Goal: Information Seeking & Learning: Learn about a topic

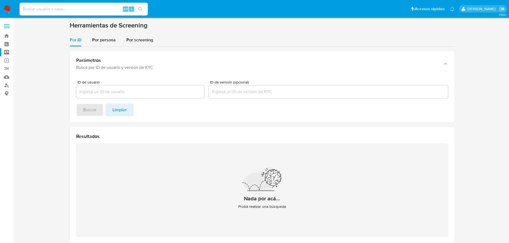
click at [85, 8] on input at bounding box center [83, 9] width 128 height 7
paste input "746044508"
type input "746044508"
click at [141, 7] on icon "search-icon" at bounding box center [140, 9] width 4 height 4
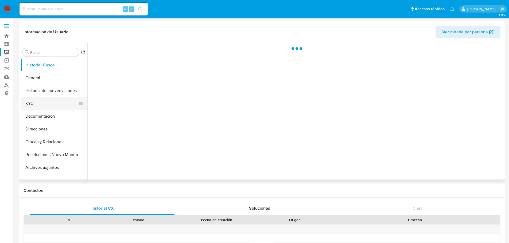
select select "10"
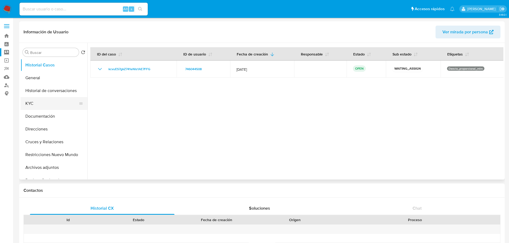
click at [37, 103] on button "KYC" at bounding box center [52, 103] width 62 height 13
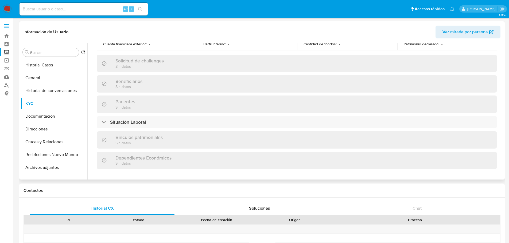
scroll to position [214, 0]
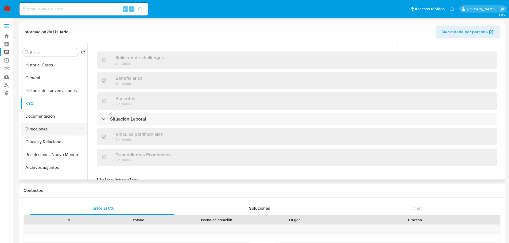
click at [53, 127] on button "Direcciones" at bounding box center [52, 129] width 62 height 13
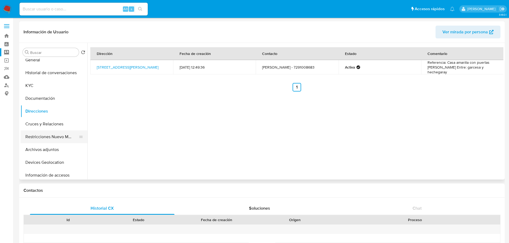
scroll to position [27, 0]
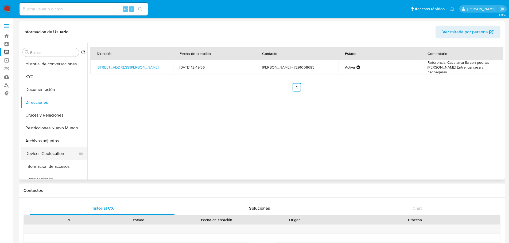
click at [44, 157] on button "Devices Geolocation" at bounding box center [52, 153] width 62 height 13
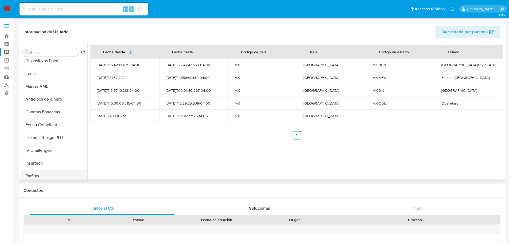
scroll to position [187, 0]
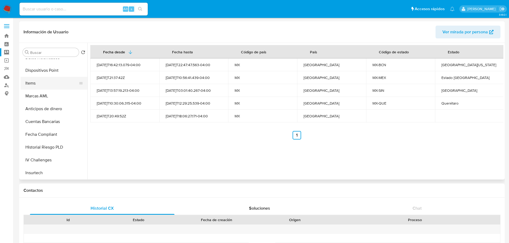
click at [33, 84] on button "Items" at bounding box center [52, 83] width 62 height 13
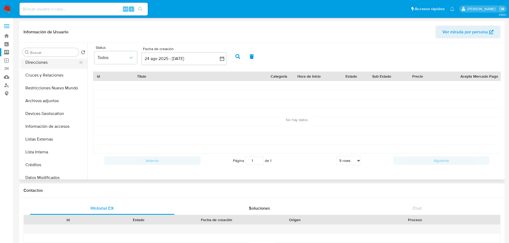
scroll to position [0, 0]
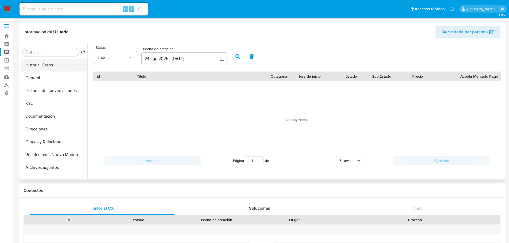
click at [45, 63] on button "Historial Casos" at bounding box center [52, 65] width 62 height 13
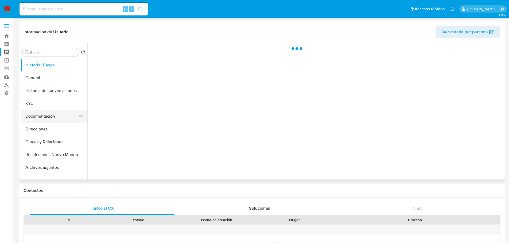
drag, startPoint x: 47, startPoint y: 110, endPoint x: 49, endPoint y: 115, distance: 5.0
click at [47, 110] on ul "Historial Casos General Historial de conversaciones KYC Documentación Direccion…" at bounding box center [54, 119] width 67 height 120
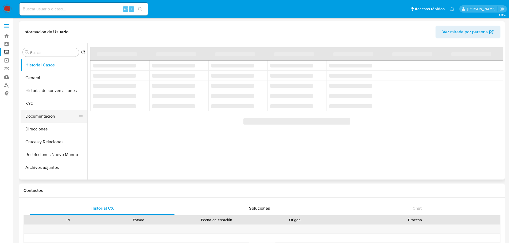
click at [55, 116] on button "Documentación" at bounding box center [52, 116] width 62 height 13
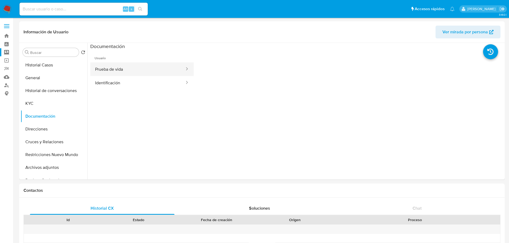
click at [113, 71] on button "Prueba de vida" at bounding box center [137, 69] width 95 height 14
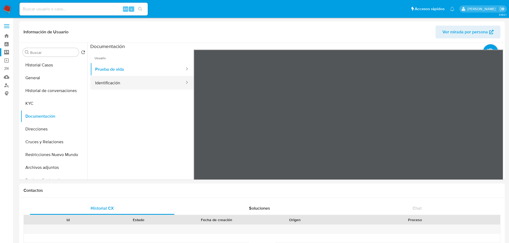
click at [115, 83] on button "Identificación" at bounding box center [137, 83] width 95 height 14
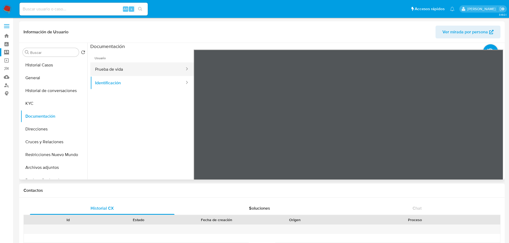
click at [123, 71] on button "Prueba de vida" at bounding box center [137, 69] width 95 height 14
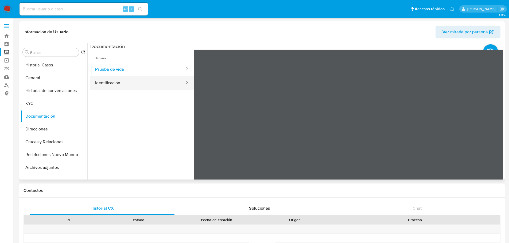
drag, startPoint x: 109, startPoint y: 87, endPoint x: 170, endPoint y: 81, distance: 61.1
click at [109, 87] on button "Identificación" at bounding box center [137, 83] width 95 height 14
click at [63, 66] on button "Historial Casos" at bounding box center [52, 65] width 62 height 13
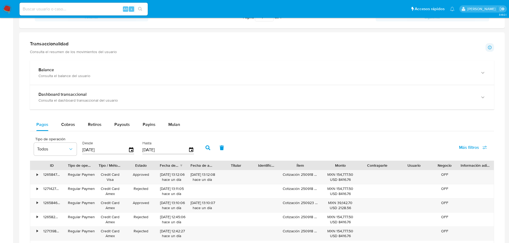
scroll to position [347, 0]
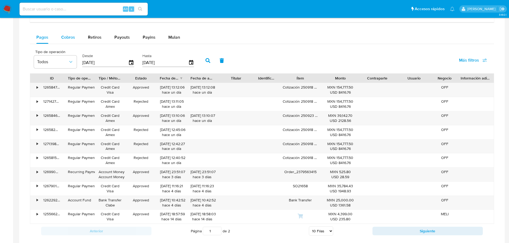
click at [66, 34] on span "Cobros" at bounding box center [68, 37] width 14 height 6
select select "10"
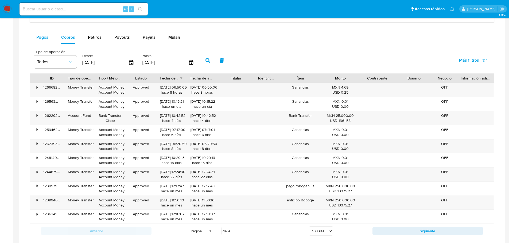
click at [48, 35] on span "Pagos" at bounding box center [42, 37] width 12 height 6
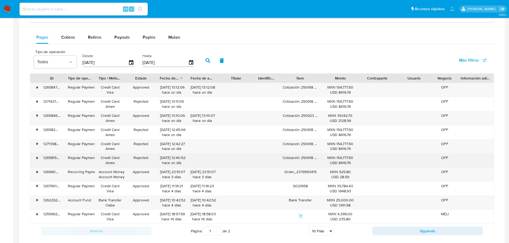
scroll to position [374, 0]
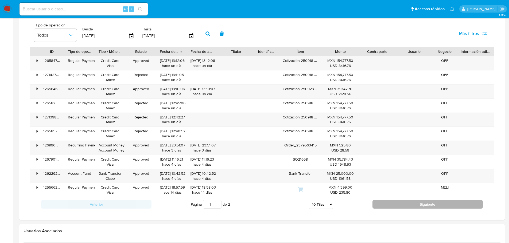
click at [398, 206] on button "Siguiente" at bounding box center [427, 204] width 110 height 9
type input "2"
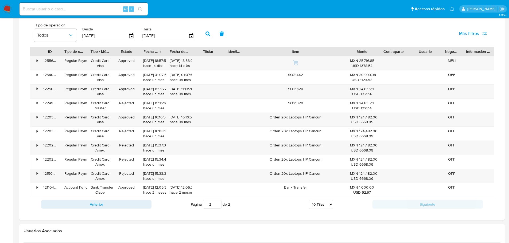
drag, startPoint x: 320, startPoint y: 54, endPoint x: 378, endPoint y: 53, distance: 58.2
click at [378, 53] on div "ID Tipo de operación Tipo / Método Estado Fecha de creación Fecha de aprobación…" at bounding box center [261, 51] width 463 height 9
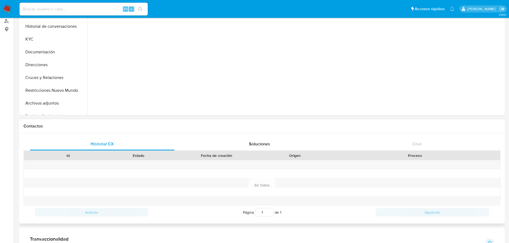
scroll to position [0, 0]
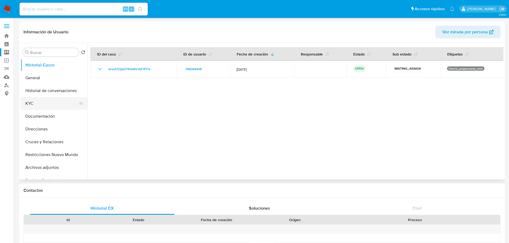
click at [44, 104] on button "KYC" at bounding box center [52, 103] width 62 height 13
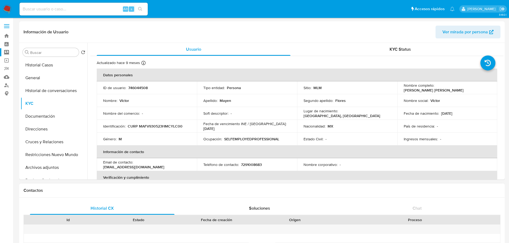
drag, startPoint x: 48, startPoint y: 75, endPoint x: 134, endPoint y: 197, distance: 149.1
click at [48, 76] on button "General" at bounding box center [54, 78] width 67 height 13
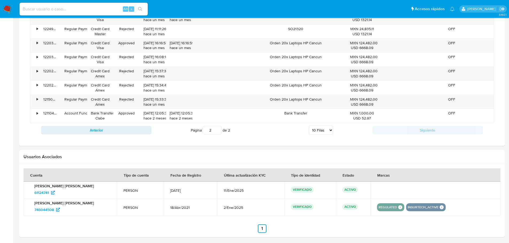
scroll to position [469, 0]
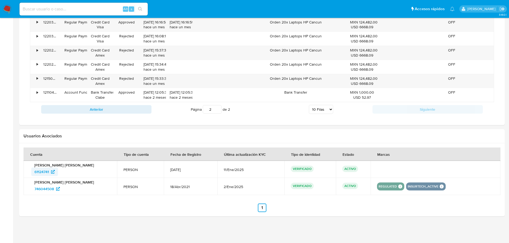
click at [45, 174] on span "61124741" at bounding box center [41, 172] width 14 height 9
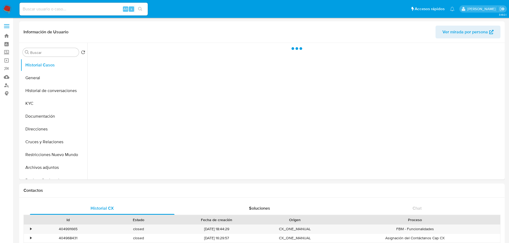
select select "10"
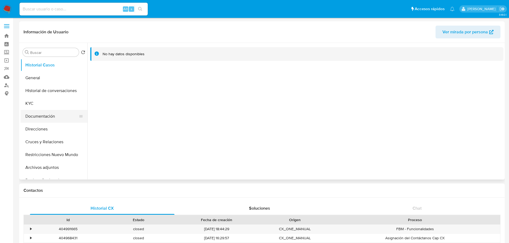
click at [30, 110] on button "Documentación" at bounding box center [52, 116] width 62 height 13
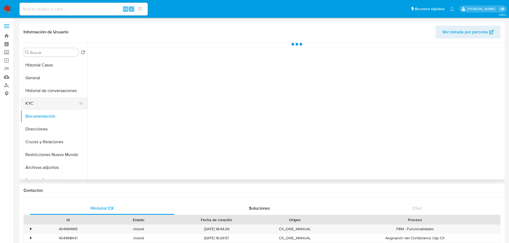
click at [29, 101] on button "KYC" at bounding box center [52, 103] width 62 height 13
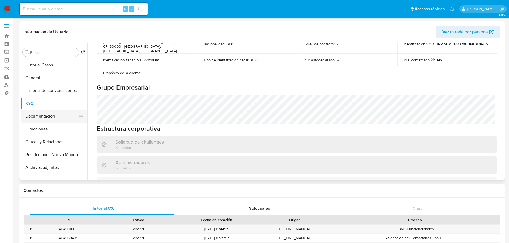
scroll to position [197, 0]
click at [49, 120] on button "Documentación" at bounding box center [52, 116] width 62 height 13
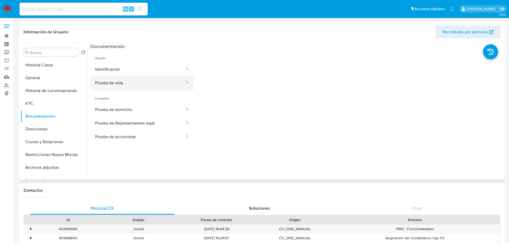
click at [134, 89] on button "Prueba de vida" at bounding box center [137, 83] width 95 height 14
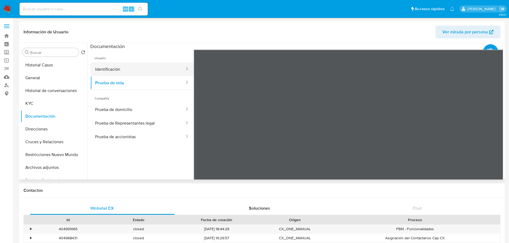
drag, startPoint x: 141, startPoint y: 71, endPoint x: 183, endPoint y: 64, distance: 42.5
click at [141, 70] on button "Identificación" at bounding box center [137, 69] width 95 height 14
click at [121, 100] on span "Compañía" at bounding box center [141, 96] width 103 height 13
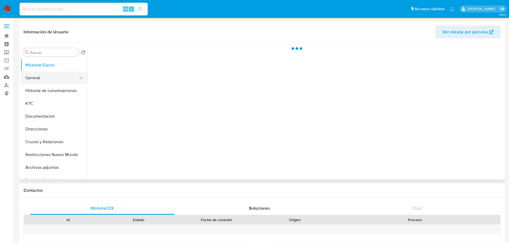
click at [47, 80] on button "General" at bounding box center [52, 78] width 62 height 13
select select "10"
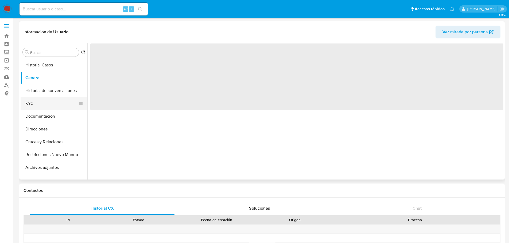
click at [37, 101] on button "KYC" at bounding box center [52, 103] width 62 height 13
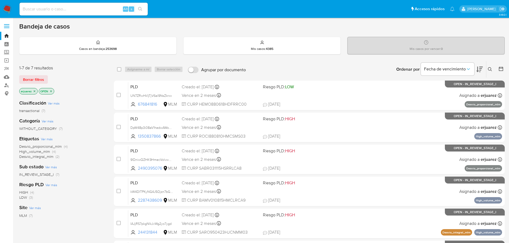
click at [73, 13] on div "Alt s" at bounding box center [83, 9] width 128 height 13
click at [73, 10] on input at bounding box center [83, 9] width 128 height 7
paste input "746044508"
type input "746044508"
click at [139, 10] on icon "search-icon" at bounding box center [140, 9] width 4 height 4
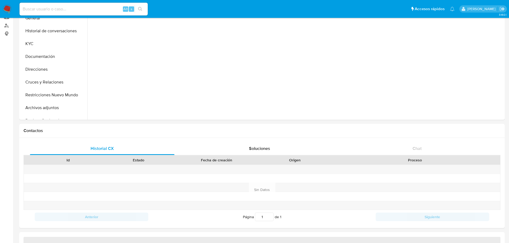
scroll to position [133, 0]
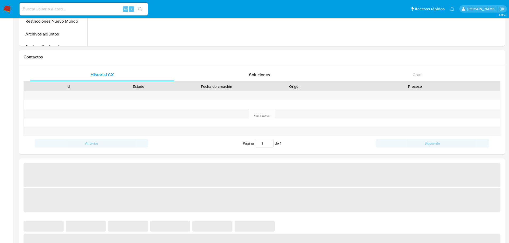
select select "10"
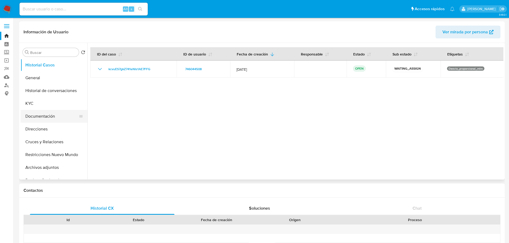
scroll to position [27, 0]
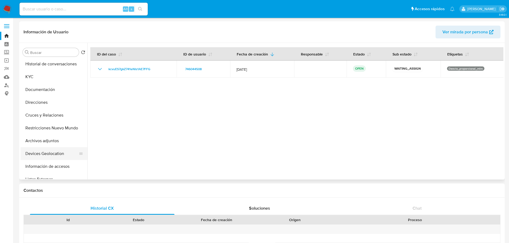
click at [56, 152] on button "Devices Geolocation" at bounding box center [52, 153] width 62 height 13
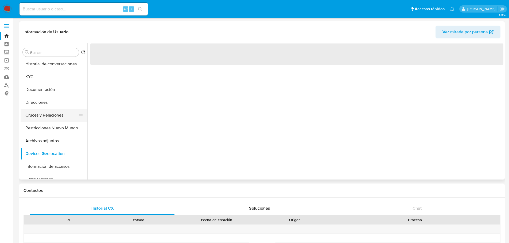
click at [53, 116] on button "Cruces y Relaciones" at bounding box center [52, 115] width 62 height 13
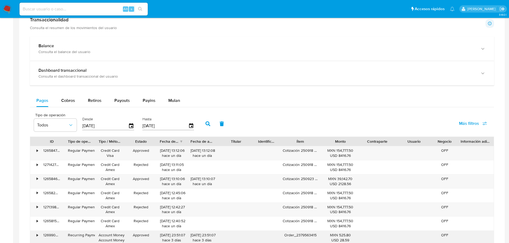
scroll to position [347, 0]
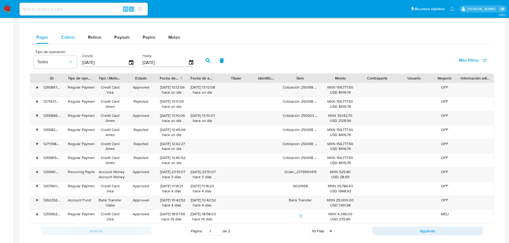
click at [69, 41] on div "Cobros" at bounding box center [68, 37] width 14 height 13
select select "10"
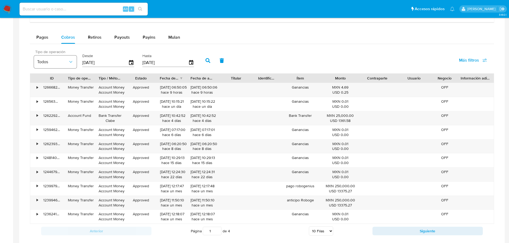
drag, startPoint x: 112, startPoint y: 62, endPoint x: 63, endPoint y: 62, distance: 48.9
click at [63, 62] on div "Tipo de operación Todos Desde 26/06/2025 Hasta 23/09/2025" at bounding box center [115, 59] width 168 height 21
type input "0_/__/____"
drag, startPoint x: 172, startPoint y: 58, endPoint x: 152, endPoint y: 61, distance: 20.5
click at [133, 61] on div "Tipo de operación Todos Desde 01/01/2025 Hasta 23/09/2025" at bounding box center [115, 59] width 168 height 21
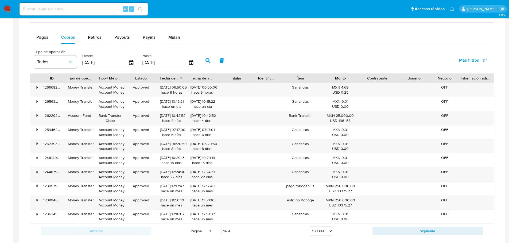
drag, startPoint x: 173, startPoint y: 61, endPoint x: 116, endPoint y: 61, distance: 56.6
click at [116, 61] on div "Tipo de operación Todos Desde 01/01/2025 Hasta 23/09/2025" at bounding box center [115, 59] width 168 height 21
drag, startPoint x: 109, startPoint y: 61, endPoint x: 28, endPoint y: 51, distance: 82.0
click at [28, 51] on div "Transaccionalidad Consulta el resumen de los movimientos del usuario Informació…" at bounding box center [261, 95] width 477 height 293
type input "0_/__/____"
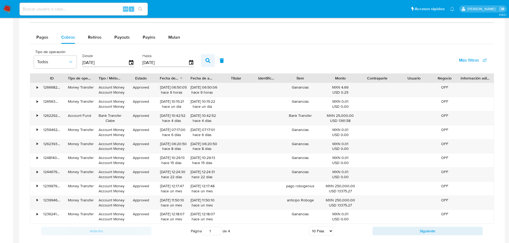
type input "01/09/2025"
click at [209, 61] on icon "button" at bounding box center [207, 60] width 5 height 5
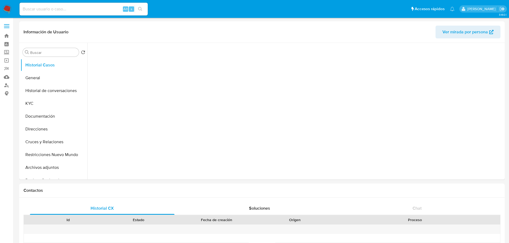
select select "10"
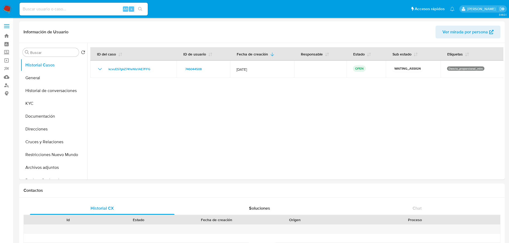
click at [49, 7] on input at bounding box center [83, 9] width 128 height 7
paste input "403103797"
type input "403103797"
drag, startPoint x: 139, startPoint y: 8, endPoint x: 26, endPoint y: 33, distance: 115.6
click at [137, 9] on button "search-icon" at bounding box center [140, 8] width 11 height 7
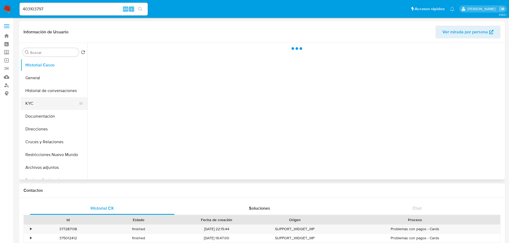
click at [38, 99] on button "KYC" at bounding box center [52, 103] width 62 height 13
select select "10"
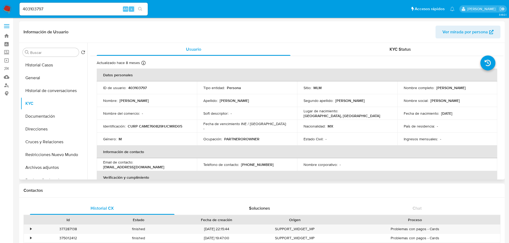
drag, startPoint x: 435, startPoint y: 88, endPoint x: 304, endPoint y: 89, distance: 130.3
click at [488, 87] on div "Nombre completo : Eduardo Camacho Martinez" at bounding box center [446, 87] width 87 height 5
copy p "Eduardo Camacho Martinez"
drag, startPoint x: 38, startPoint y: 68, endPoint x: 36, endPoint y: 75, distance: 6.9
click at [37, 68] on button "Historial Casos" at bounding box center [54, 65] width 67 height 13
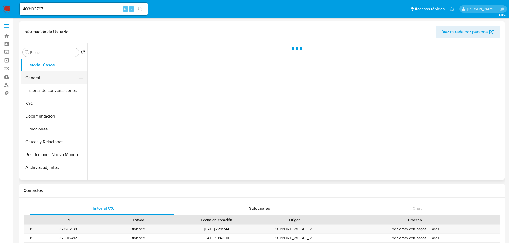
click at [35, 75] on button "General" at bounding box center [52, 78] width 62 height 13
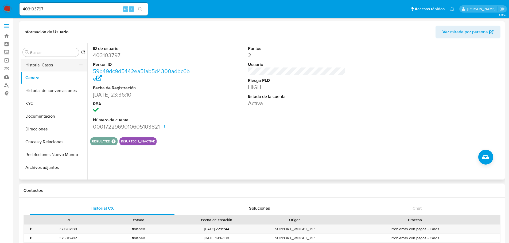
click at [57, 66] on button "Historial Casos" at bounding box center [52, 65] width 62 height 13
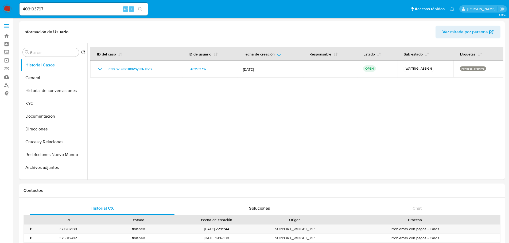
click at [58, 11] on input "403103797" at bounding box center [83, 9] width 128 height 7
drag, startPoint x: 62, startPoint y: 9, endPoint x: -19, endPoint y: 9, distance: 81.2
paste input "272840232"
type input "272840232"
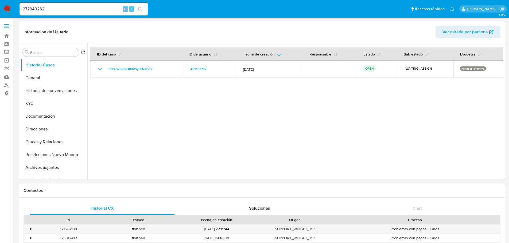
click at [138, 9] on button "search-icon" at bounding box center [140, 8] width 11 height 7
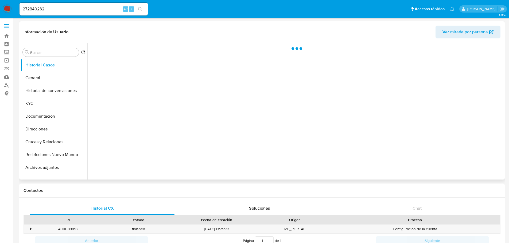
select select "10"
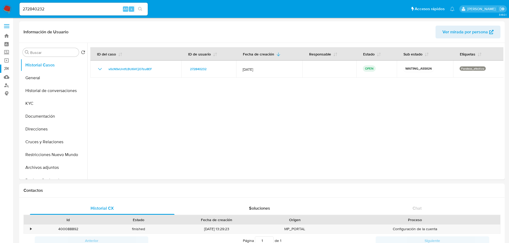
drag, startPoint x: 166, startPoint y: 68, endPoint x: 5, endPoint y: 69, distance: 161.8
click at [107, 69] on div "v0cN9xUntfLBU6VCjO7zu8EF" at bounding box center [136, 69] width 78 height 6
click at [42, 104] on button "KYC" at bounding box center [52, 103] width 62 height 13
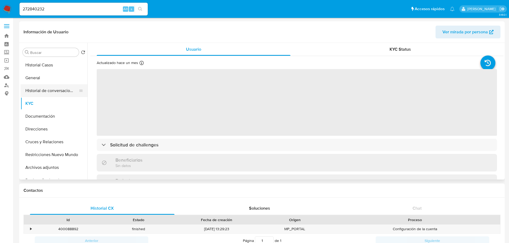
click at [39, 87] on button "Historial de conversaciones" at bounding box center [52, 90] width 62 height 13
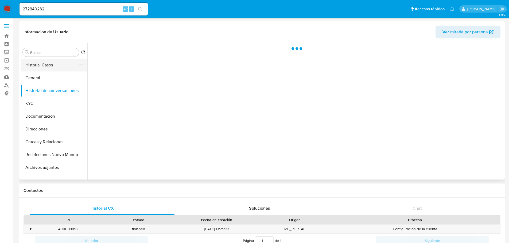
click at [34, 69] on button "Historial Casos" at bounding box center [52, 65] width 62 height 13
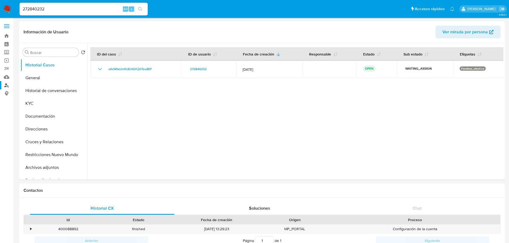
drag, startPoint x: 44, startPoint y: 77, endPoint x: 4, endPoint y: 81, distance: 40.5
click at [37, 79] on button "General" at bounding box center [54, 78] width 67 height 13
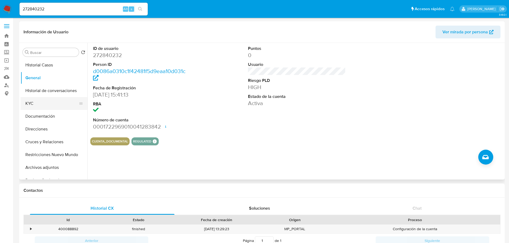
click at [34, 100] on button "KYC" at bounding box center [52, 103] width 62 height 13
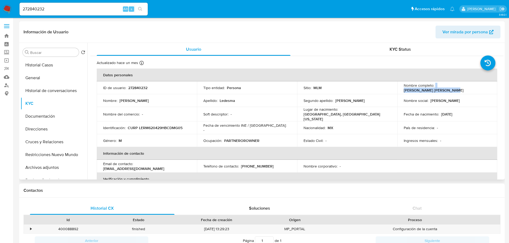
drag, startPoint x: 486, startPoint y: 87, endPoint x: 433, endPoint y: 89, distance: 52.6
click at [433, 89] on div "Nombre completo : Miguel Angel Ledesma Romo" at bounding box center [446, 88] width 87 height 10
copy div "Miguel Angel Ledesma Romo"
drag, startPoint x: 58, startPoint y: 10, endPoint x: -6, endPoint y: 6, distance: 64.7
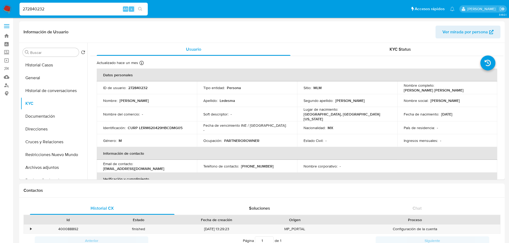
paste input "1782804898"
type input "1782804898"
click at [144, 9] on button "search-icon" at bounding box center [140, 8] width 11 height 7
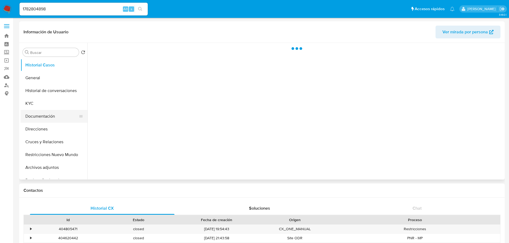
select select "10"
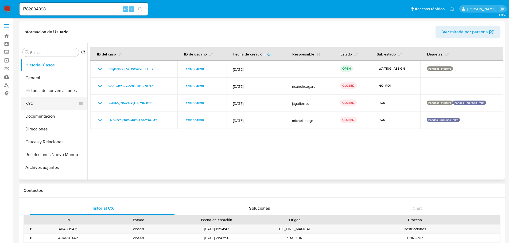
click at [34, 105] on button "KYC" at bounding box center [52, 103] width 62 height 13
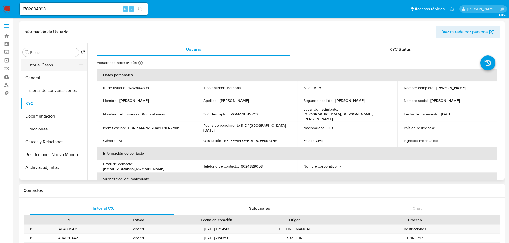
click at [45, 64] on button "Historial Casos" at bounding box center [52, 65] width 62 height 13
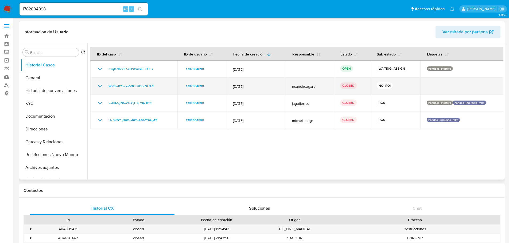
click at [100, 88] on icon "Mostrar/Ocultar" at bounding box center [100, 86] width 6 height 6
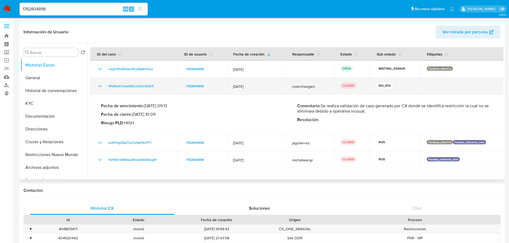
click at [98, 86] on icon "Mostrar/Ocultar" at bounding box center [100, 86] width 6 height 6
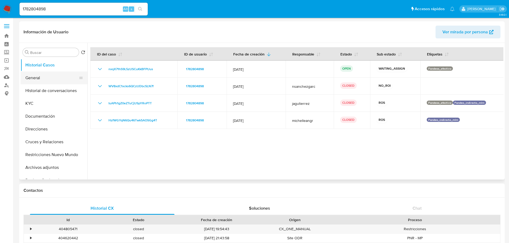
click at [36, 79] on button "General" at bounding box center [52, 78] width 62 height 13
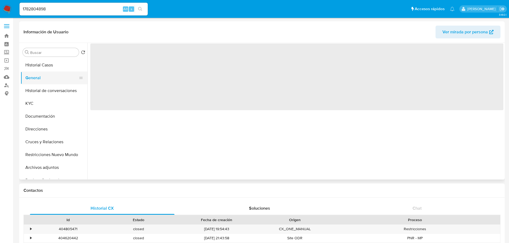
click at [36, 79] on button "General" at bounding box center [52, 78] width 62 height 13
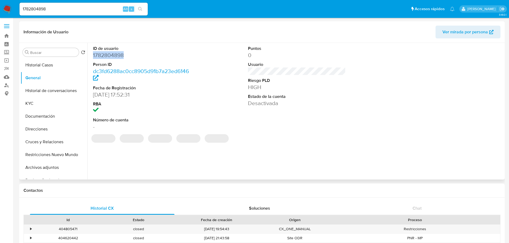
drag, startPoint x: 130, startPoint y: 54, endPoint x: 91, endPoint y: 55, distance: 38.7
click at [91, 55] on div "ID de usuario 1782804898 Person ID dc3fd6288ac0cc8905d91b7a23ed6146 Fecha de Re…" at bounding box center [141, 88] width 103 height 90
copy dd "1782804898"
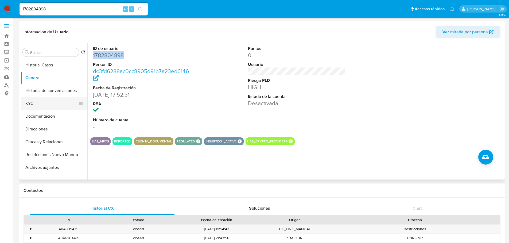
click at [37, 100] on button "KYC" at bounding box center [52, 103] width 62 height 13
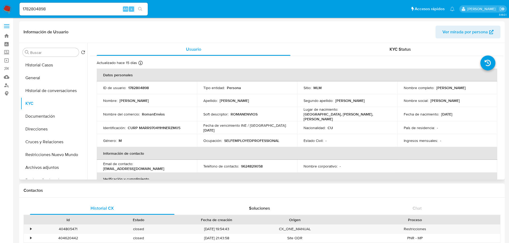
drag, startPoint x: 474, startPoint y: 87, endPoint x: 433, endPoint y: 87, distance: 41.1
click at [433, 87] on div "Nombre completo : Ramón Marrero Ruiz" at bounding box center [446, 87] width 87 height 5
copy div "Ramón Marrero Ruiz"
click at [49, 64] on button "Historial Casos" at bounding box center [52, 65] width 62 height 13
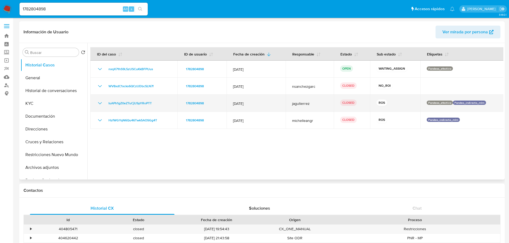
click at [100, 103] on icon "Mostrar/Ocultar" at bounding box center [100, 103] width 4 height 2
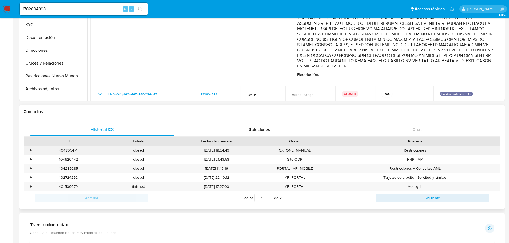
scroll to position [80, 0]
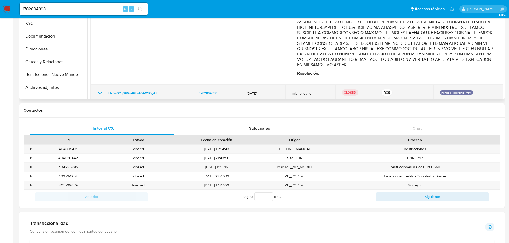
click at [96, 89] on td "HzfWGYqN6Qu46Twk5AOSGg4T" at bounding box center [140, 93] width 100 height 17
click at [95, 87] on td "HzfWGYqN6Qu46Twk5AOSGg4T" at bounding box center [140, 93] width 100 height 17
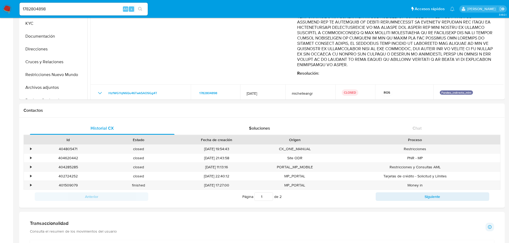
drag, startPoint x: 99, startPoint y: 87, endPoint x: 134, endPoint y: 102, distance: 38.4
click at [99, 90] on icon "Mostrar/Ocultar" at bounding box center [100, 93] width 6 height 6
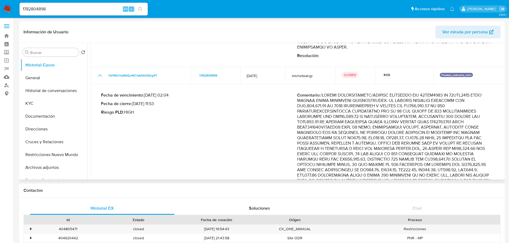
scroll to position [314, 0]
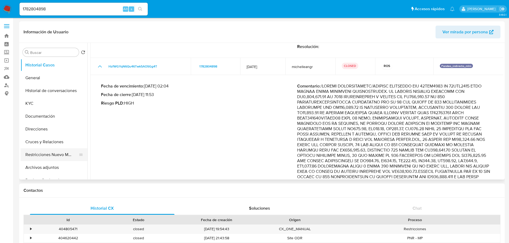
click at [63, 154] on button "Restricciones Nuevo Mundo" at bounding box center [52, 154] width 62 height 13
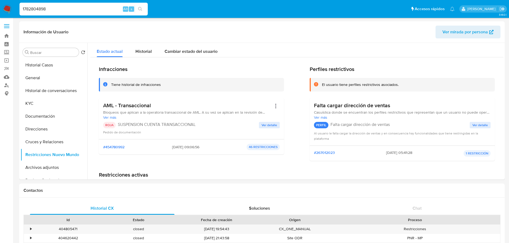
drag, startPoint x: 57, startPoint y: 7, endPoint x: 43, endPoint y: 0, distance: 15.5
paste input "36645431"
type input "366454318"
click at [140, 7] on icon "search-icon" at bounding box center [140, 9] width 4 height 4
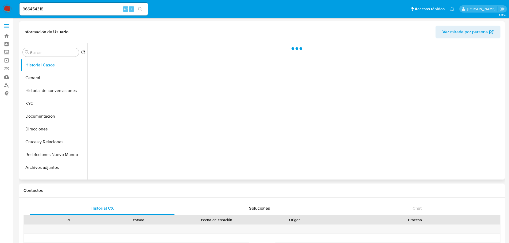
select select "10"
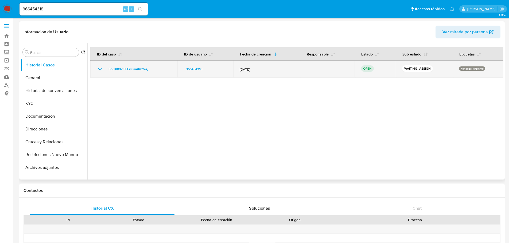
drag, startPoint x: 158, startPoint y: 68, endPoint x: 99, endPoint y: 69, distance: 59.0
click at [101, 69] on div "Bo6Kl08vfFEEirclmAR0Yezj" at bounding box center [134, 69] width 74 height 6
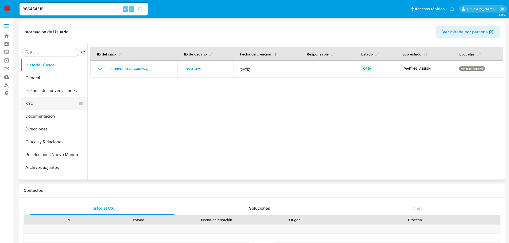
click at [32, 105] on button "KYC" at bounding box center [52, 103] width 62 height 13
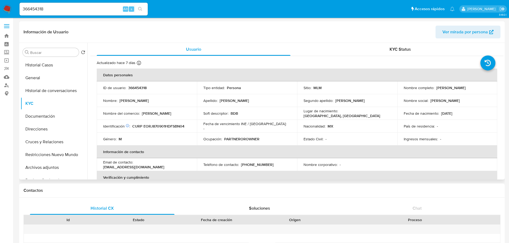
drag, startPoint x: 434, startPoint y: 89, endPoint x: 494, endPoint y: 88, distance: 59.8
click at [494, 88] on td "Nombre completo : Juan Manuel Escobar Rebollar" at bounding box center [447, 87] width 100 height 13
copy p "Juan Manuel Escobar Rebollar"
click at [11, 8] on nav "Pausado Ver notificaciones 366454318 Alt s Accesos rápidos Presiona las siguien…" at bounding box center [254, 9] width 509 height 18
click at [5, 8] on img at bounding box center [7, 9] width 9 height 9
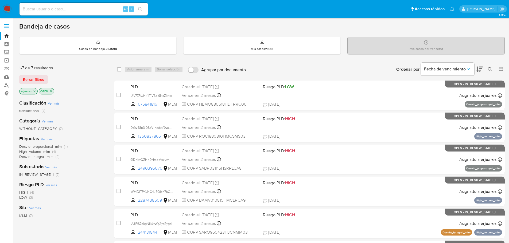
click at [9, 8] on img at bounding box center [7, 9] width 9 height 9
drag, startPoint x: 7, startPoint y: 77, endPoint x: 2, endPoint y: 76, distance: 5.5
click at [7, 77] on link "Mulan" at bounding box center [32, 77] width 64 height 8
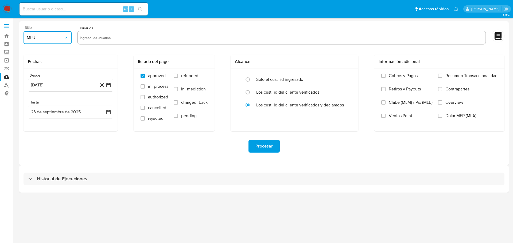
click at [54, 39] on span "MLU" at bounding box center [45, 37] width 36 height 5
click at [33, 116] on span "MLM" at bounding box center [31, 115] width 9 height 5
click at [111, 39] on input "text" at bounding box center [281, 37] width 403 height 9
type input "403103797"
click at [122, 38] on input "text" at bounding box center [298, 37] width 370 height 9
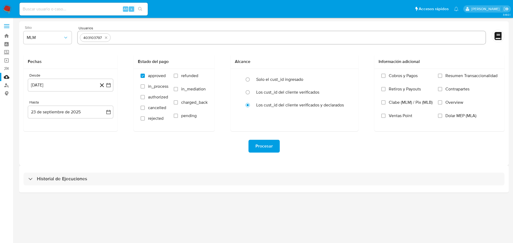
paste input "272840232"
type input "272840232"
click at [156, 38] on input "text" at bounding box center [314, 37] width 337 height 9
paste input "366454318"
type input "366454318"
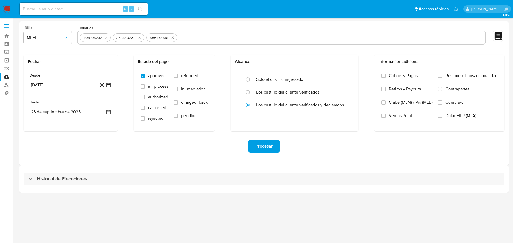
click at [194, 34] on input "text" at bounding box center [331, 37] width 304 height 9
paste input "1782804898"
type input "1782804898"
click at [112, 85] on button "[DATE]" at bounding box center [70, 85] width 85 height 13
click at [105, 106] on icon "Mes siguiente" at bounding box center [103, 104] width 6 height 6
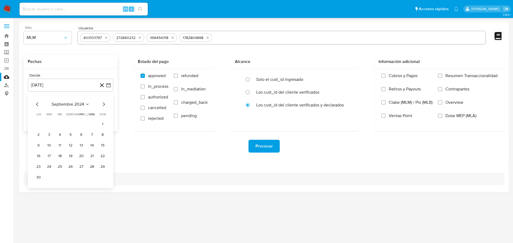
click at [105, 106] on icon "Mes siguiente" at bounding box center [103, 104] width 6 height 6
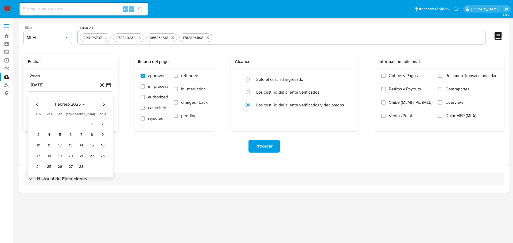
click at [105, 106] on icon "Mes siguiente" at bounding box center [103, 104] width 6 height 6
click at [70, 120] on button "1" at bounding box center [70, 124] width 9 height 9
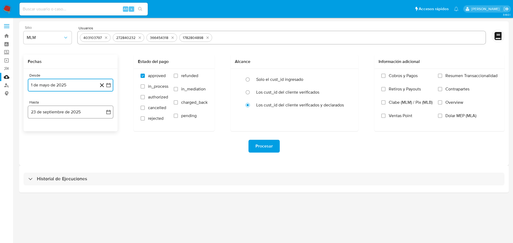
drag, startPoint x: 109, startPoint y: 112, endPoint x: 91, endPoint y: 119, distance: 18.5
click at [109, 113] on icon "button" at bounding box center [108, 111] width 5 height 5
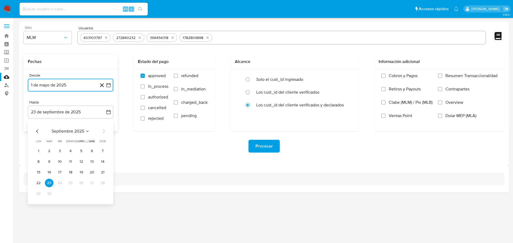
click at [37, 133] on icon "Mes anterior" at bounding box center [37, 131] width 6 height 6
click at [100, 193] on button "31" at bounding box center [102, 194] width 9 height 9
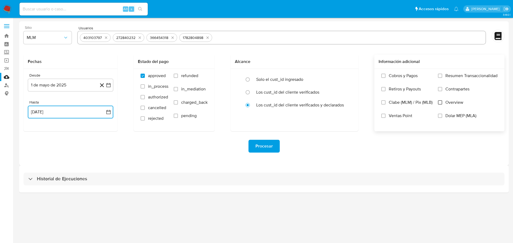
click at [439, 103] on input "Overview" at bounding box center [440, 102] width 4 height 4
click at [273, 143] on button "Procesar" at bounding box center [263, 146] width 31 height 13
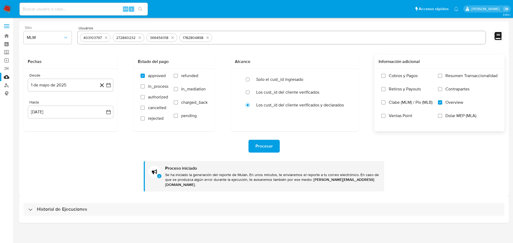
drag, startPoint x: 173, startPoint y: 37, endPoint x: 116, endPoint y: 42, distance: 57.8
click at [169, 38] on button "quitar 366454318" at bounding box center [172, 37] width 6 height 6
click at [139, 37] on icon "quitar 272840232" at bounding box center [140, 38] width 2 height 2
click at [107, 38] on icon "quitar 403103797" at bounding box center [106, 38] width 4 height 4
click at [111, 88] on button "1 de mayo de 2025" at bounding box center [70, 85] width 85 height 13
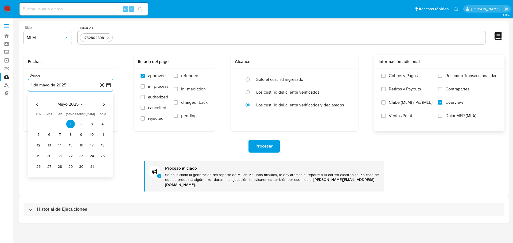
click at [106, 104] on icon "Mes siguiente" at bounding box center [103, 104] width 6 height 6
click at [105, 105] on icon "Mes siguiente" at bounding box center [103, 104] width 6 height 6
click at [81, 125] on button "1" at bounding box center [81, 124] width 9 height 9
drag, startPoint x: 110, startPoint y: 112, endPoint x: 87, endPoint y: 119, distance: 23.6
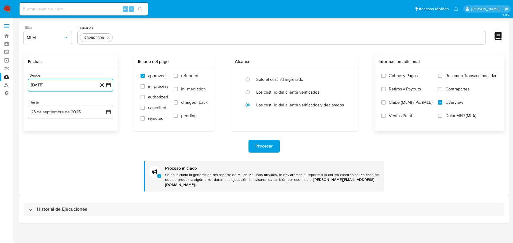
click at [109, 112] on icon "button" at bounding box center [108, 111] width 5 height 5
click at [39, 132] on icon "Mes anterior" at bounding box center [37, 131] width 6 height 6
click at [101, 195] on button "31" at bounding box center [102, 194] width 9 height 9
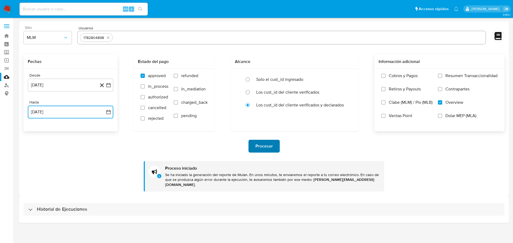
click at [265, 148] on span "Procesar" at bounding box center [263, 146] width 17 height 12
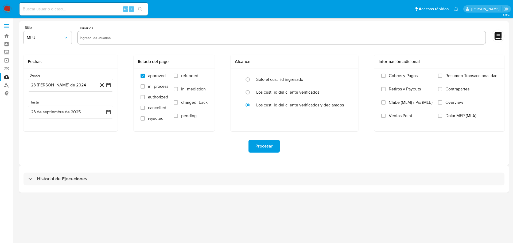
click at [6, 13] on img at bounding box center [7, 9] width 9 height 9
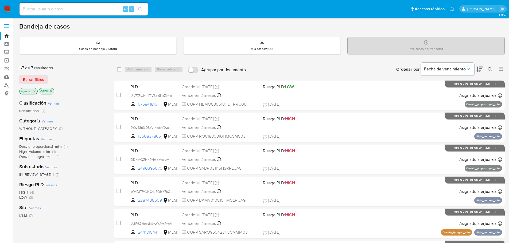
click at [34, 92] on icon "close-filter" at bounding box center [34, 91] width 3 height 3
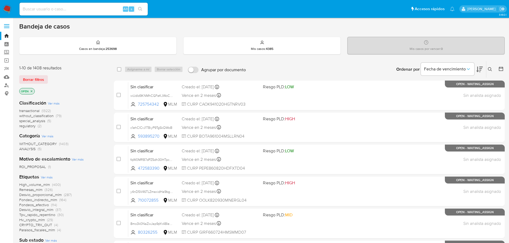
click at [488, 68] on icon at bounding box center [490, 69] width 4 height 4
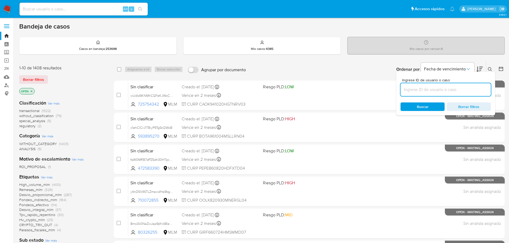
click at [438, 90] on input at bounding box center [445, 89] width 90 height 7
type input "2530883041"
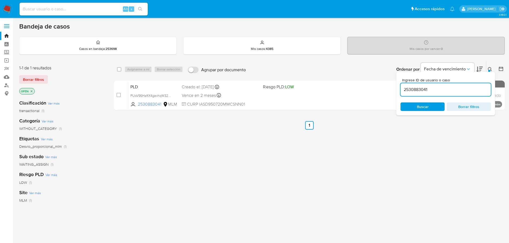
click at [430, 107] on span "Buscar" at bounding box center [422, 106] width 37 height 7
drag, startPoint x: 121, startPoint y: 95, endPoint x: 129, endPoint y: 76, distance: 20.5
click at [121, 94] on div "case-item-checkbox No es posible asignar el caso" at bounding box center [122, 95] width 12 height 27
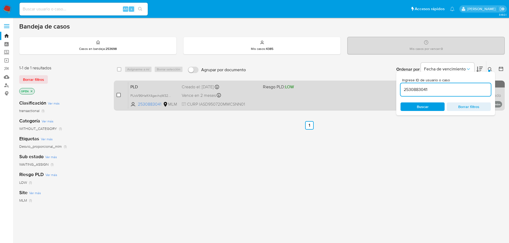
click at [118, 96] on input "checkbox" at bounding box center [118, 95] width 4 height 4
checkbox input "true"
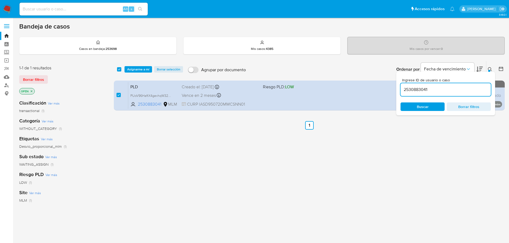
drag, startPoint x: 135, startPoint y: 71, endPoint x: 186, endPoint y: 148, distance: 92.7
click at [154, 148] on div "select-all-cases-checkbox Asignarme a mí Borrar selección Agrupar por documento…" at bounding box center [309, 182] width 391 height 242
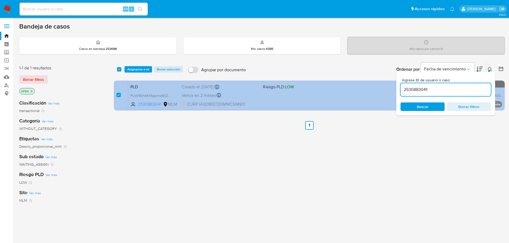
drag, startPoint x: 186, startPoint y: 148, endPoint x: 276, endPoint y: 90, distance: 107.5
click at [187, 148] on div "select-all-cases-checkbox Asignarme a mí Borrar selección Agrupar por documento…" at bounding box center [309, 182] width 391 height 242
click at [276, 90] on span "Riesgo PLD: LOW" at bounding box center [301, 86] width 77 height 7
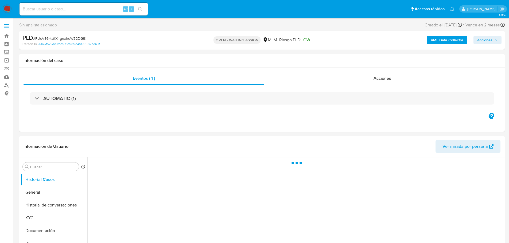
select select "10"
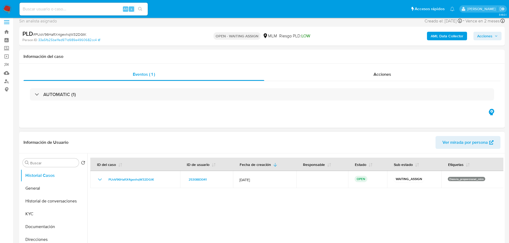
scroll to position [80, 0]
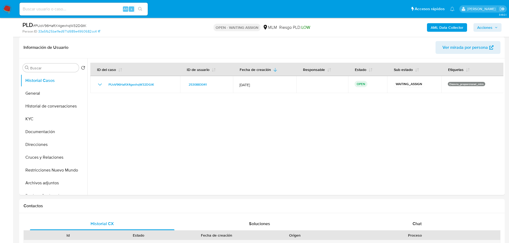
click at [3, 10] on img at bounding box center [7, 9] width 9 height 9
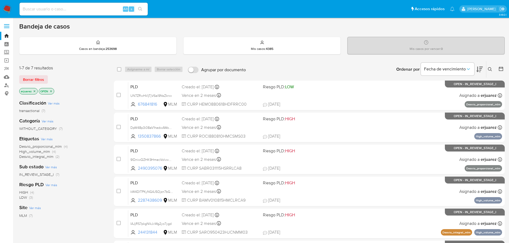
click at [490, 68] on icon at bounding box center [490, 69] width 4 height 4
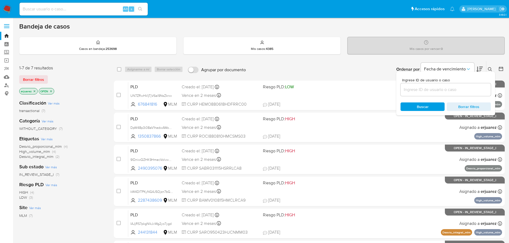
click at [414, 91] on input at bounding box center [445, 89] width 90 height 7
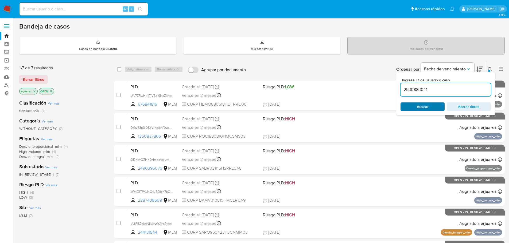
type input "2530883041"
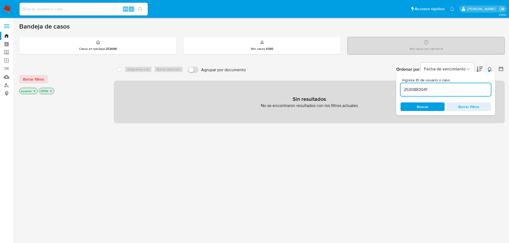
click at [35, 90] on icon "close-filter" at bounding box center [34, 90] width 3 height 3
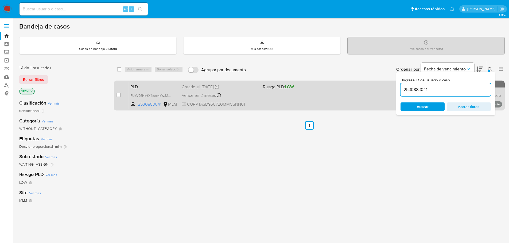
click at [287, 104] on div "PLD PUoV96HaftX4gexhqW32DGtK 2530883041 MLM Riesgo PLD: LOW Creado el: [DATE] C…" at bounding box center [315, 95] width 374 height 27
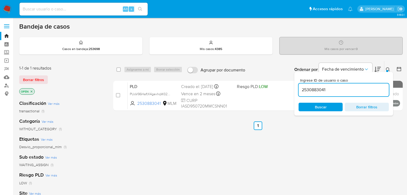
drag, startPoint x: 6, startPoint y: 53, endPoint x: 9, endPoint y: 57, distance: 4.8
click at [6, 53] on label "Screening" at bounding box center [32, 52] width 64 height 8
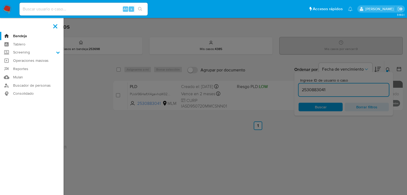
click at [0, 0] on input "Screening" at bounding box center [0, 0] width 0 height 0
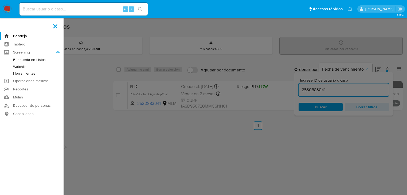
click at [30, 74] on link "Herramientas" at bounding box center [32, 73] width 64 height 7
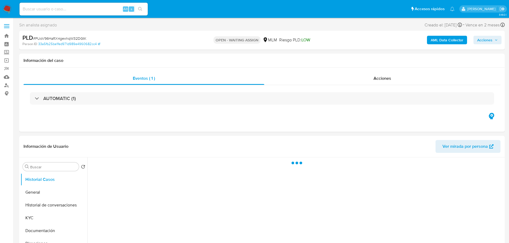
select select "10"
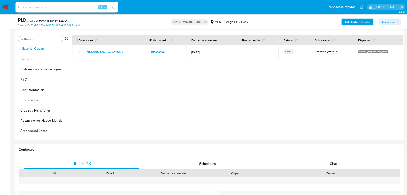
scroll to position [107, 0]
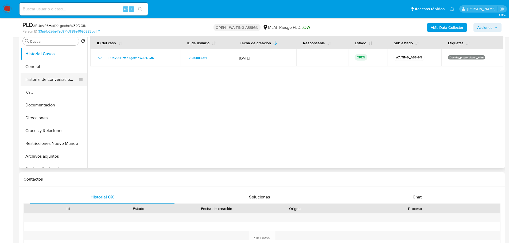
drag, startPoint x: 46, startPoint y: 68, endPoint x: 78, endPoint y: 74, distance: 33.3
click at [46, 68] on button "General" at bounding box center [54, 66] width 67 height 13
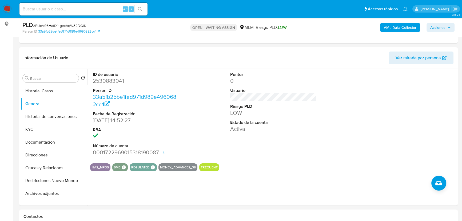
scroll to position [61, 0]
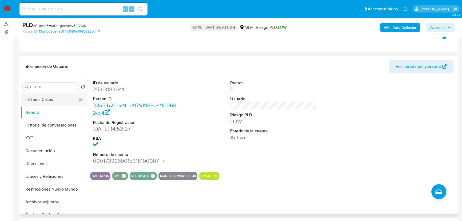
click at [52, 103] on button "Historial Casos" at bounding box center [52, 99] width 62 height 13
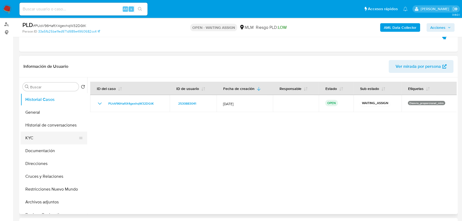
click at [24, 139] on button "KYC" at bounding box center [52, 138] width 62 height 13
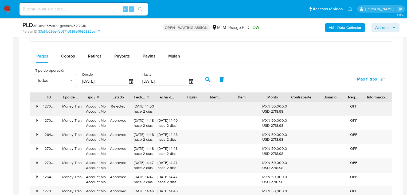
scroll to position [296, 0]
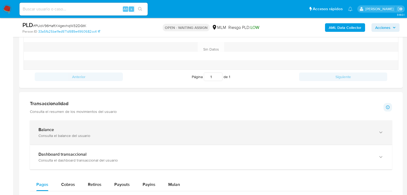
click at [52, 130] on b "Balance" at bounding box center [45, 129] width 15 height 6
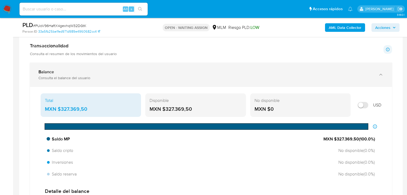
scroll to position [360, 0]
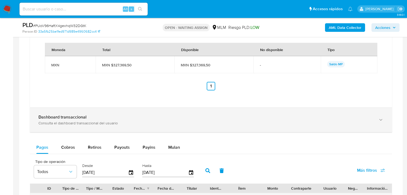
drag, startPoint x: 88, startPoint y: 123, endPoint x: 95, endPoint y: 116, distance: 9.8
click at [87, 122] on div "Consulta el dashboard transaccional del usuario" at bounding box center [205, 122] width 334 height 5
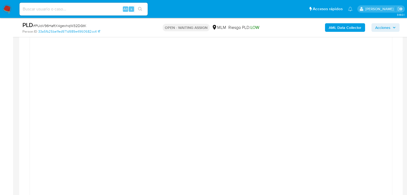
scroll to position [638, 0]
click at [21, 89] on div at bounding box center [210, 114] width 383 height 729
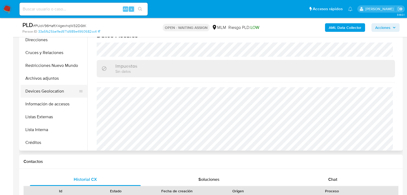
scroll to position [64, 0]
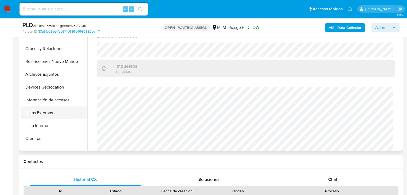
drag, startPoint x: 52, startPoint y: 112, endPoint x: 80, endPoint y: 113, distance: 28.0
click at [53, 113] on button "Listas Externas" at bounding box center [52, 112] width 62 height 13
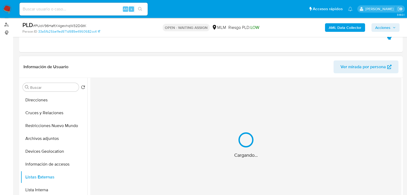
scroll to position [82, 0]
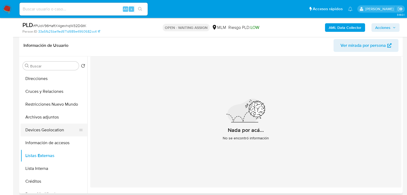
click at [48, 134] on button "Devices Geolocation" at bounding box center [52, 129] width 62 height 13
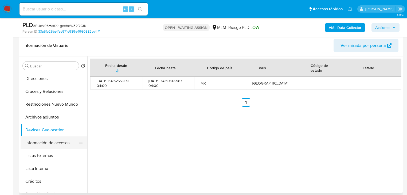
click at [53, 139] on button "Información de accesos" at bounding box center [52, 142] width 62 height 13
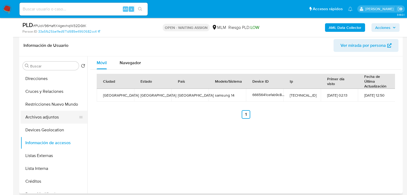
drag, startPoint x: 53, startPoint y: 107, endPoint x: 50, endPoint y: 119, distance: 12.1
click at [53, 107] on button "Restricciones Nuevo Mundo" at bounding box center [54, 104] width 67 height 13
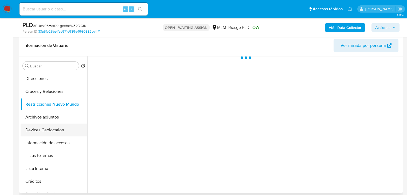
click at [45, 128] on button "Devices Geolocation" at bounding box center [52, 129] width 62 height 13
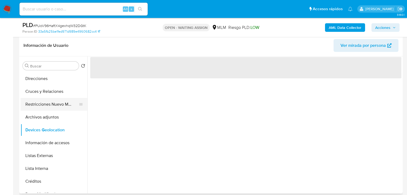
scroll to position [43, 0]
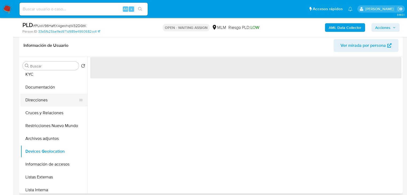
click at [46, 99] on button "Direcciones" at bounding box center [52, 99] width 62 height 13
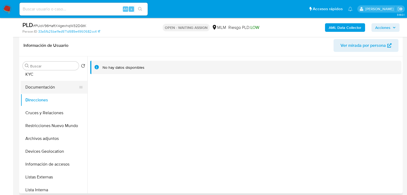
click at [52, 89] on button "Documentación" at bounding box center [52, 87] width 62 height 13
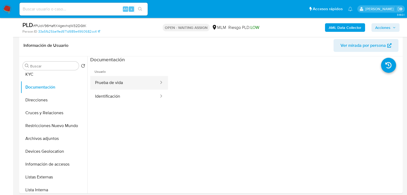
click at [108, 87] on button "Prueba de vida" at bounding box center [124, 83] width 69 height 14
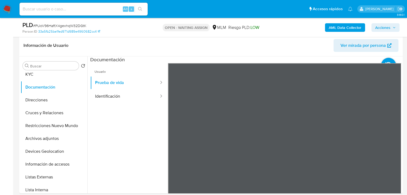
scroll to position [16, 0]
click at [112, 95] on button "Identificación" at bounding box center [124, 96] width 69 height 14
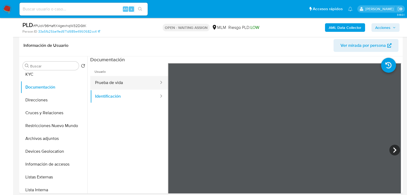
click at [101, 80] on button "Prueba de vida" at bounding box center [124, 83] width 69 height 14
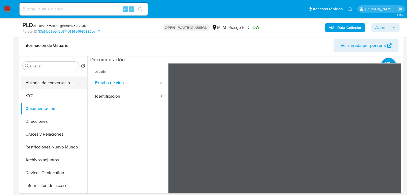
scroll to position [21, 0]
drag, startPoint x: 28, startPoint y: 93, endPoint x: 80, endPoint y: 95, distance: 51.8
click at [29, 95] on button "KYC" at bounding box center [52, 95] width 62 height 13
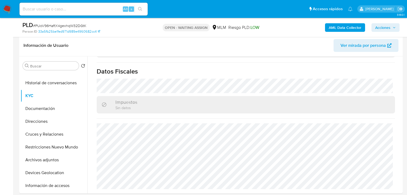
scroll to position [337, 0]
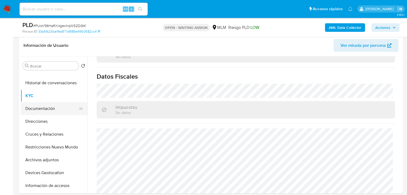
click at [46, 111] on button "Documentación" at bounding box center [52, 108] width 62 height 13
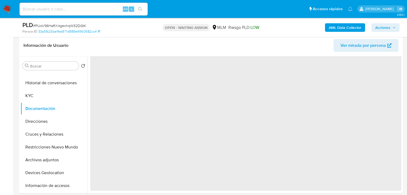
scroll to position [0, 0]
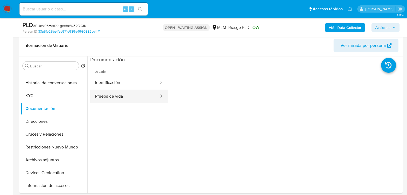
click at [119, 91] on button "Prueba de vida" at bounding box center [124, 96] width 69 height 14
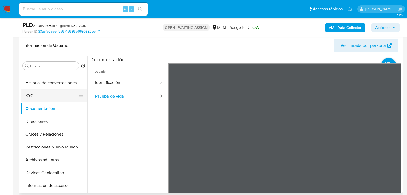
drag, startPoint x: 31, startPoint y: 97, endPoint x: 75, endPoint y: 95, distance: 43.8
click at [31, 97] on button "KYC" at bounding box center [52, 95] width 62 height 13
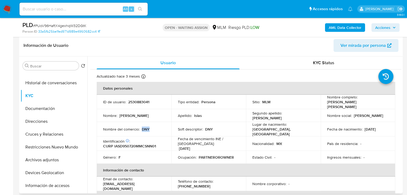
drag, startPoint x: 151, startPoint y: 128, endPoint x: 142, endPoint y: 127, distance: 9.1
click at [142, 127] on div "Nombre del comercio : DNY" at bounding box center [134, 129] width 62 height 5
copy p "DNY"
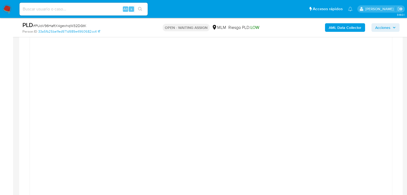
scroll to position [830, 0]
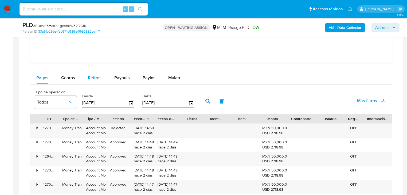
click at [83, 80] on button "Retiros" at bounding box center [94, 77] width 26 height 13
select select "10"
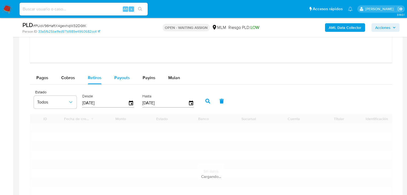
click at [122, 75] on span "Payouts" at bounding box center [121, 77] width 15 height 6
select select "10"
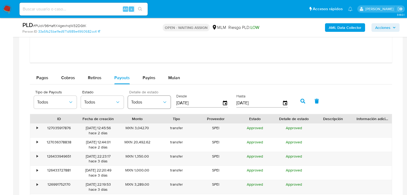
drag, startPoint x: 188, startPoint y: 104, endPoint x: 169, endPoint y: 104, distance: 19.0
click at [169, 104] on div "Tipo de Payouts Todos Estado Todos Detalle de estado Todos Desde [DATE] Hasta […" at bounding box center [162, 100] width 262 height 21
type input "0_/__/____"
type input "[DATE]"
click at [303, 98] on button "button" at bounding box center [303, 101] width 14 height 13
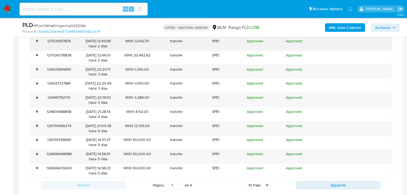
scroll to position [979, 0]
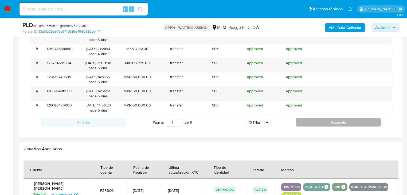
click at [326, 124] on button "Siguiente" at bounding box center [338, 122] width 85 height 9
type input "2"
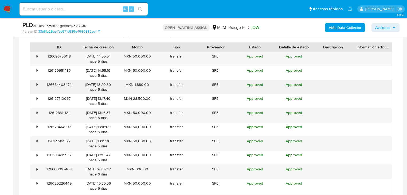
scroll to position [894, 0]
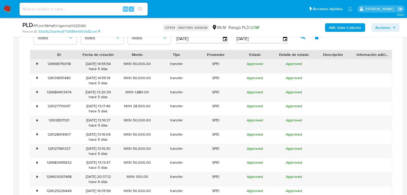
click at [34, 65] on div "•" at bounding box center [34, 66] width 9 height 14
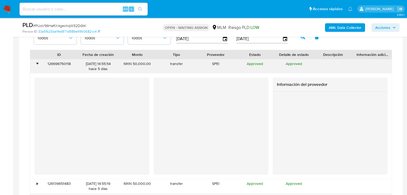
click at [37, 64] on div "•" at bounding box center [37, 63] width 1 height 5
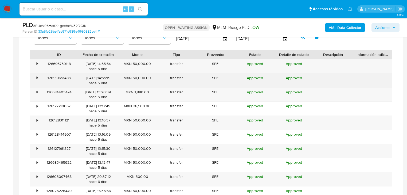
click at [36, 86] on div "•" at bounding box center [34, 80] width 9 height 14
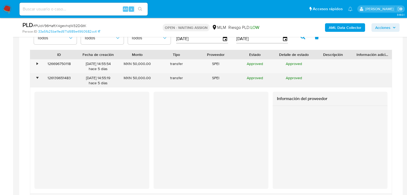
click at [36, 86] on div "•" at bounding box center [34, 80] width 9 height 14
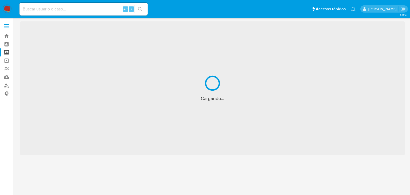
click at [7, 11] on img at bounding box center [7, 9] width 9 height 9
click at [6, 78] on div "Cargando..." at bounding box center [205, 97] width 410 height 195
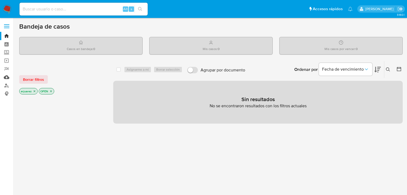
click at [6, 77] on link "Mulan" at bounding box center [32, 77] width 64 height 8
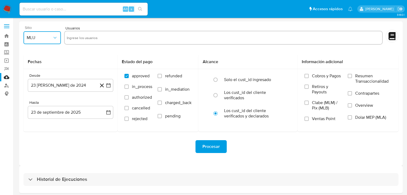
click at [52, 41] on button "MLU" at bounding box center [41, 37] width 37 height 13
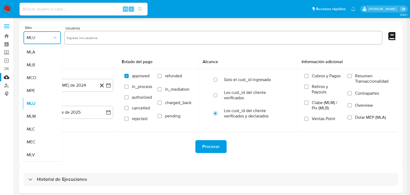
drag, startPoint x: 35, startPoint y: 117, endPoint x: 78, endPoint y: 33, distance: 94.2
click at [36, 114] on div "MLM" at bounding box center [41, 116] width 28 height 13
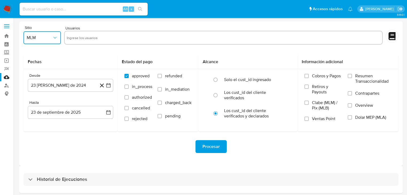
click at [82, 37] on input "text" at bounding box center [223, 37] width 313 height 9
type input "2530883041"
click at [108, 84] on icon "button" at bounding box center [108, 85] width 4 height 4
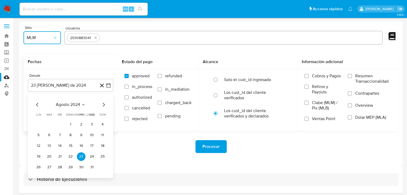
click at [38, 104] on icon "Mes anterior" at bounding box center [37, 104] width 6 height 6
click at [37, 104] on icon "Mes anterior" at bounding box center [37, 105] width 2 height 4
click at [104, 104] on icon "Mes siguiente" at bounding box center [104, 105] width 2 height 4
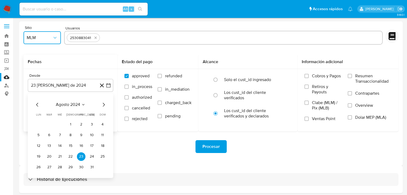
click at [104, 104] on icon "Mes siguiente" at bounding box center [103, 104] width 6 height 6
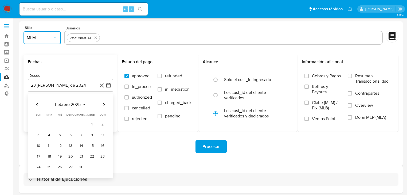
click at [104, 104] on icon "Mes siguiente" at bounding box center [103, 104] width 6 height 6
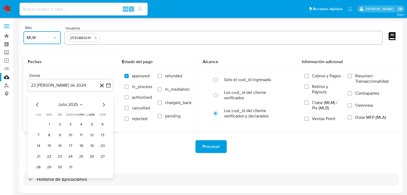
click at [73, 123] on button "3" at bounding box center [70, 124] width 9 height 9
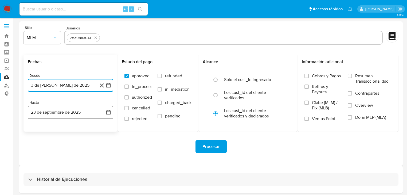
click at [107, 109] on button "23 de septiembre de 2025" at bounding box center [70, 112] width 85 height 13
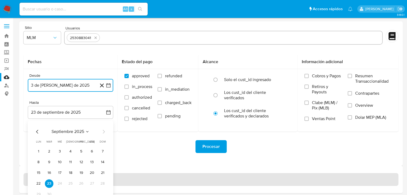
click at [39, 184] on button "22" at bounding box center [38, 183] width 9 height 9
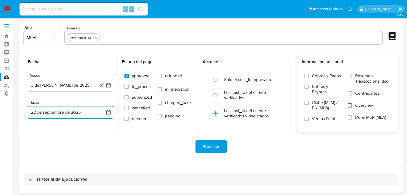
click at [349, 106] on input "Overview" at bounding box center [350, 105] width 4 height 4
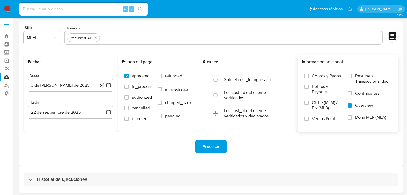
click at [210, 147] on span "Procesar" at bounding box center [210, 146] width 17 height 12
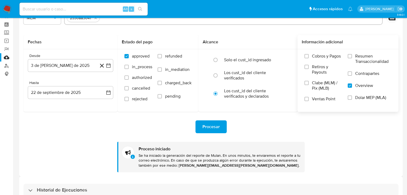
scroll to position [51, 0]
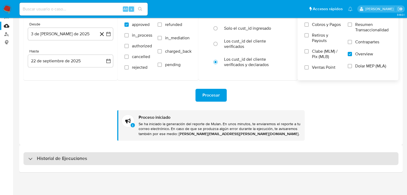
click at [43, 158] on h3 "Historial de Ejecuciones" at bounding box center [62, 158] width 50 height 6
select select "10"
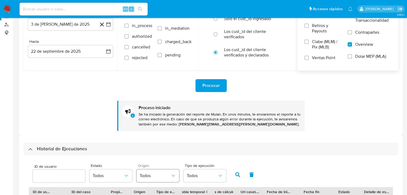
scroll to position [107, 0]
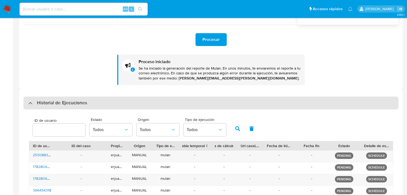
click at [26, 102] on div "Historial de Ejecuciones" at bounding box center [210, 102] width 375 height 13
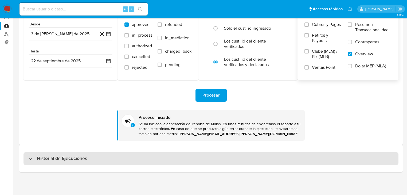
scroll to position [51, 0]
click at [31, 154] on div "Historial de Ejecuciones" at bounding box center [210, 158] width 375 height 13
select select "10"
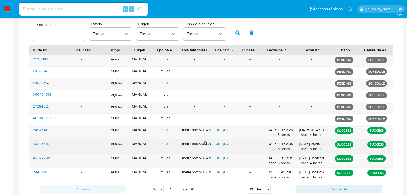
scroll to position [224, 0]
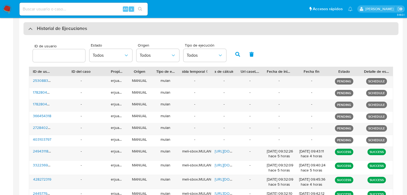
click at [27, 28] on div "Historial de Ejecuciones" at bounding box center [210, 28] width 375 height 13
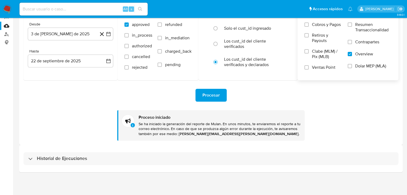
click at [31, 149] on div "Historial de Ejecuciones" at bounding box center [210, 158] width 383 height 27
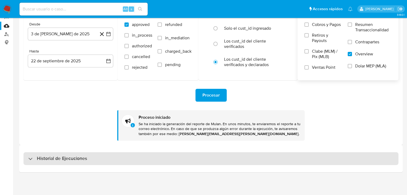
drag, startPoint x: 28, startPoint y: 159, endPoint x: 28, endPoint y: 155, distance: 3.7
click at [28, 159] on div "Historial de Ejecuciones" at bounding box center [210, 158] width 375 height 13
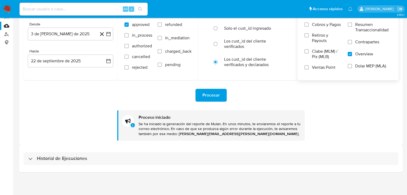
select select "10"
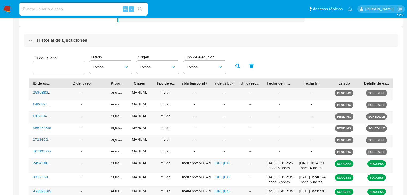
scroll to position [222, 0]
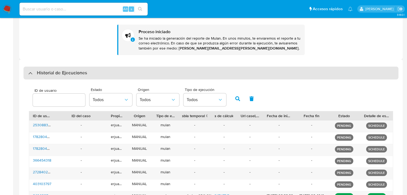
click at [35, 72] on div "Historial de Ejecuciones" at bounding box center [57, 73] width 59 height 6
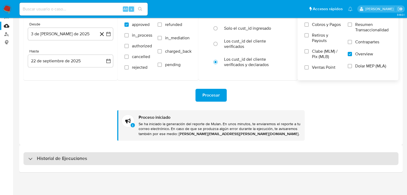
click at [31, 155] on div "Historial de Ejecuciones" at bounding box center [210, 158] width 375 height 13
select select "10"
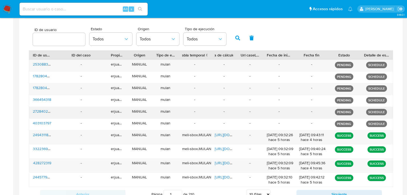
scroll to position [202, 0]
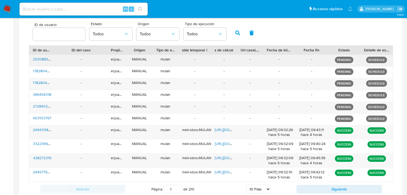
click at [42, 64] on div "2530883041" at bounding box center [42, 60] width 26 height 11
click at [42, 60] on span "2530883041" at bounding box center [43, 58] width 21 height 5
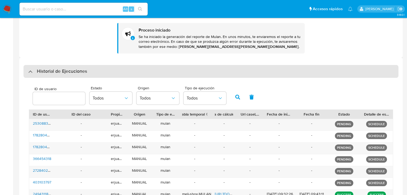
click at [29, 70] on div "Historial de Ejecuciones" at bounding box center [57, 71] width 59 height 6
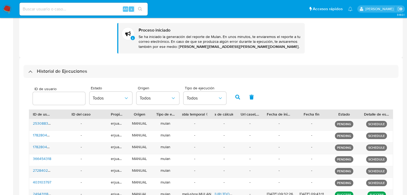
scroll to position [51, 0]
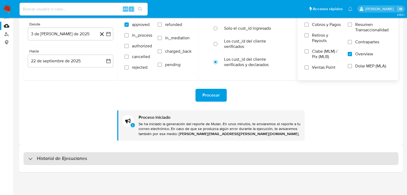
click at [33, 158] on div "Historial de Ejecuciones" at bounding box center [57, 158] width 59 height 6
select select "10"
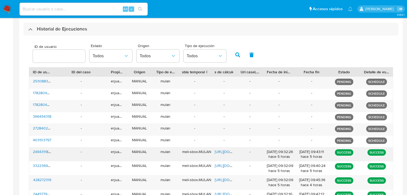
scroll to position [181, 0]
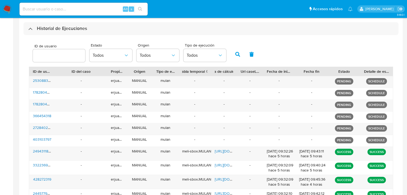
click at [24, 26] on div "Historial de Ejecuciones" at bounding box center [210, 28] width 375 height 13
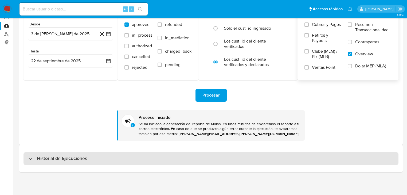
click at [34, 154] on div "Historial de Ejecuciones" at bounding box center [210, 158] width 375 height 13
select select "10"
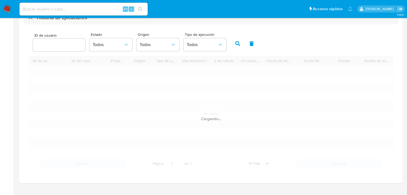
scroll to position [202, 0]
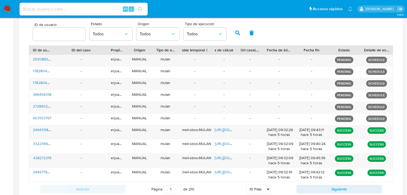
click at [67, 10] on input at bounding box center [83, 9] width 128 height 7
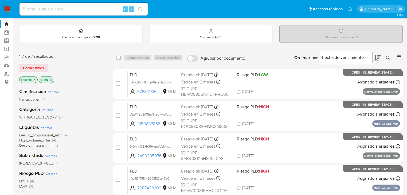
scroll to position [21, 0]
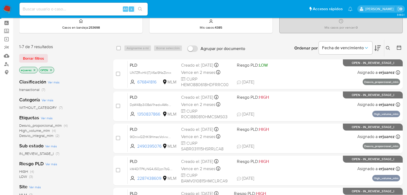
drag, startPoint x: 65, startPoint y: 4, endPoint x: 66, endPoint y: 11, distance: 7.2
click at [65, 6] on div "Alt s" at bounding box center [83, 9] width 128 height 13
drag, startPoint x: 66, startPoint y: 12, endPoint x: 70, endPoint y: 12, distance: 4.3
click at [66, 12] on input at bounding box center [83, 9] width 128 height 7
click at [74, 10] on input at bounding box center [83, 9] width 128 height 7
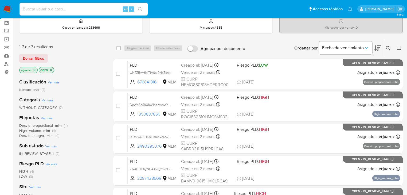
paste input "2530883041"
type input "2530883041"
click at [142, 9] on icon "search-icon" at bounding box center [140, 9] width 4 height 4
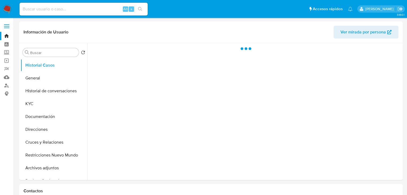
select select "10"
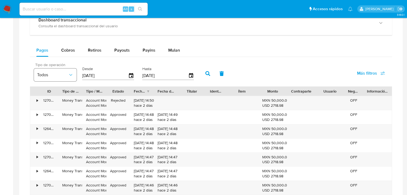
scroll to position [342, 0]
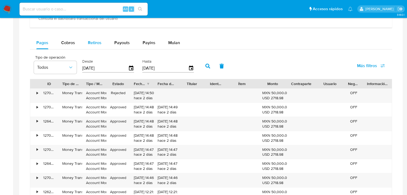
click at [93, 45] on span "Retiros" at bounding box center [95, 43] width 14 height 6
select select "10"
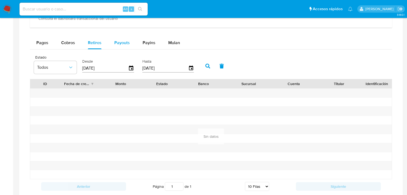
click at [119, 41] on span "Payouts" at bounding box center [121, 43] width 15 height 6
select select "10"
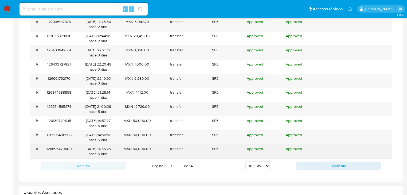
scroll to position [427, 0]
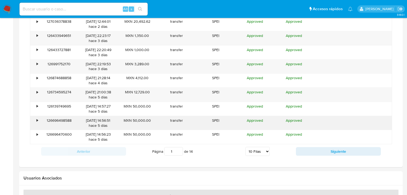
click at [36, 119] on div "•" at bounding box center [34, 123] width 9 height 14
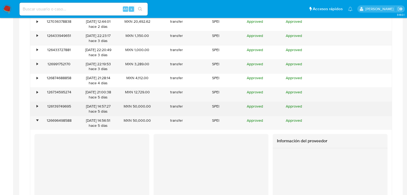
scroll to position [299, 0]
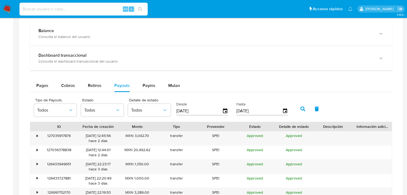
drag, startPoint x: 47, startPoint y: 6, endPoint x: 150, endPoint y: 3, distance: 102.6
click at [48, 6] on input at bounding box center [83, 9] width 128 height 7
paste input "403103797"
type input "403103797"
click at [140, 9] on icon "search-icon" at bounding box center [140, 9] width 4 height 4
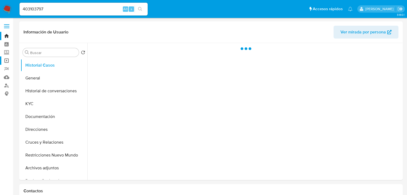
select select "10"
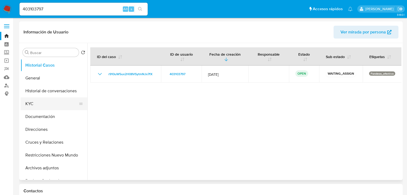
drag, startPoint x: 45, startPoint y: 103, endPoint x: 52, endPoint y: 100, distance: 7.7
click at [44, 103] on button "KYC" at bounding box center [52, 103] width 62 height 13
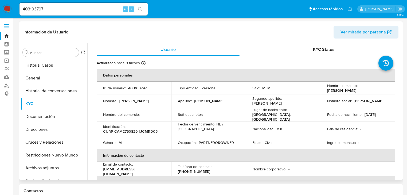
drag, startPoint x: 379, startPoint y: 87, endPoint x: 376, endPoint y: 90, distance: 4.0
click at [376, 90] on div "Nombre completo : Eduardo Camacho Martinez" at bounding box center [358, 88] width 62 height 10
copy p "Eduardo Camacho Martinez"
drag, startPoint x: 53, startPoint y: 11, endPoint x: 57, endPoint y: 12, distance: 4.0
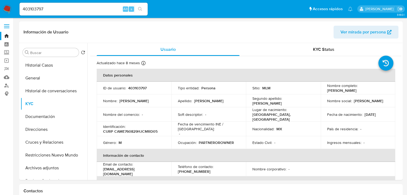
drag, startPoint x: 139, startPoint y: 7, endPoint x: 31, endPoint y: 9, distance: 107.9
click at [138, 8] on icon "search-icon" at bounding box center [140, 9] width 4 height 4
click at [142, 8] on button "search-icon" at bounding box center [140, 8] width 11 height 7
click at [49, 65] on button "Historial Casos" at bounding box center [52, 65] width 62 height 13
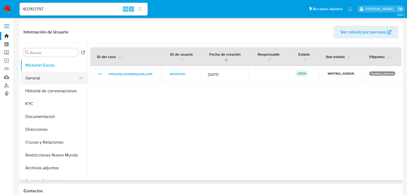
drag, startPoint x: 22, startPoint y: 88, endPoint x: 27, endPoint y: 83, distance: 6.4
click at [26, 84] on button "Historial de conversaciones" at bounding box center [54, 90] width 67 height 13
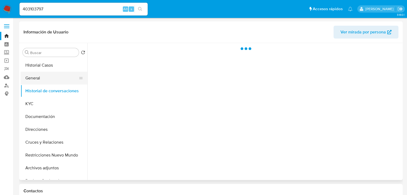
click at [28, 81] on button "General" at bounding box center [52, 78] width 62 height 13
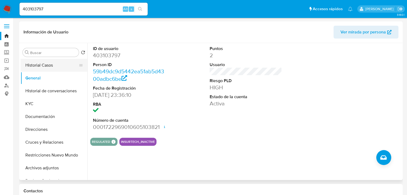
click at [40, 66] on button "Historial Casos" at bounding box center [52, 65] width 62 height 13
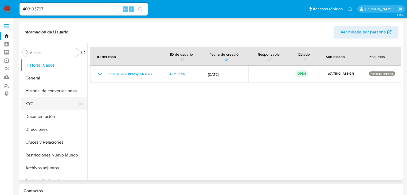
click at [40, 104] on button "KYC" at bounding box center [52, 103] width 62 height 13
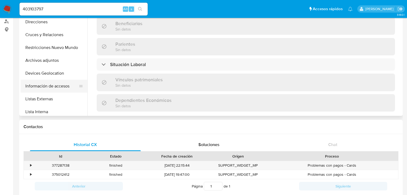
scroll to position [85, 0]
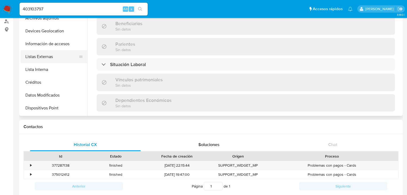
drag, startPoint x: 46, startPoint y: 58, endPoint x: 70, endPoint y: 58, distance: 24.0
click at [46, 58] on button "Listas Externas" at bounding box center [52, 56] width 62 height 13
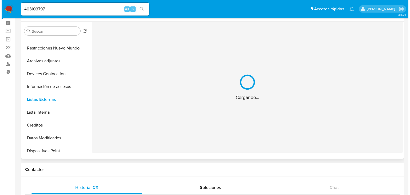
scroll to position [0, 0]
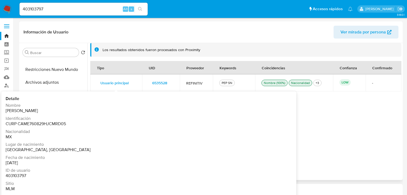
click at [116, 79] on span "Usuario principal" at bounding box center [114, 82] width 28 height 7
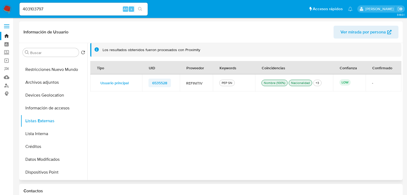
click at [162, 84] on span "6535528" at bounding box center [159, 82] width 15 height 7
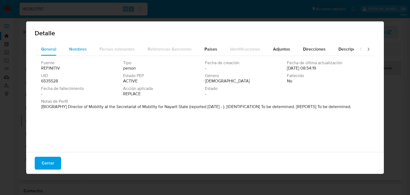
click at [74, 48] on span "Nombres" at bounding box center [78, 49] width 18 height 6
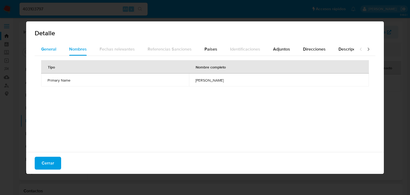
click at [49, 46] on span "General" at bounding box center [48, 49] width 15 height 6
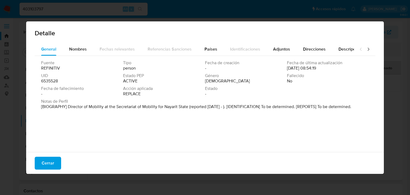
click at [73, 42] on div "Detalle" at bounding box center [205, 31] width 358 height 21
click at [76, 49] on span "Nombres" at bounding box center [78, 49] width 18 height 6
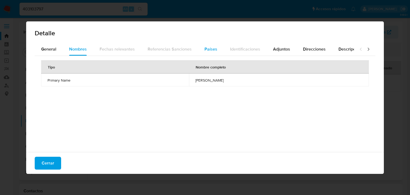
click at [215, 49] on span "Países" at bounding box center [211, 49] width 13 height 6
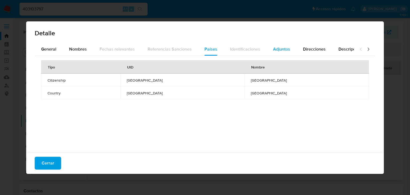
drag, startPoint x: 273, startPoint y: 47, endPoint x: 286, endPoint y: 49, distance: 13.6
click at [273, 47] on span "Adjuntos" at bounding box center [281, 49] width 17 height 6
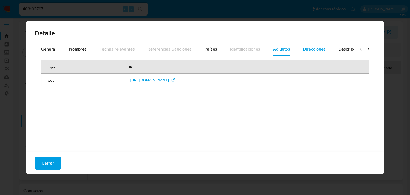
click at [307, 51] on span "Direcciones" at bounding box center [314, 49] width 23 height 6
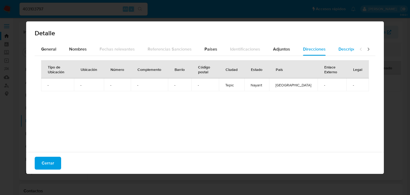
click at [341, 49] on span "Descripciones" at bounding box center [352, 49] width 27 height 6
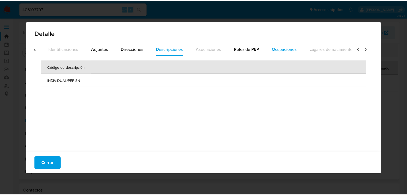
scroll to position [0, 188]
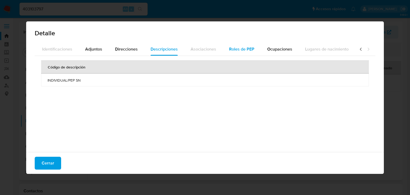
click at [229, 49] on span "Roles de PEP" at bounding box center [241, 49] width 25 height 6
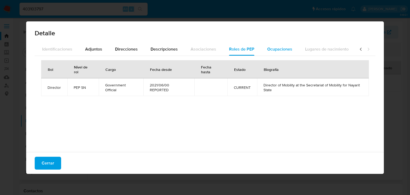
click at [263, 52] on button "Ocupaciones" at bounding box center [280, 49] width 38 height 13
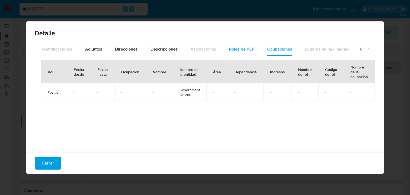
click at [242, 50] on span "Roles de PEP" at bounding box center [241, 49] width 25 height 6
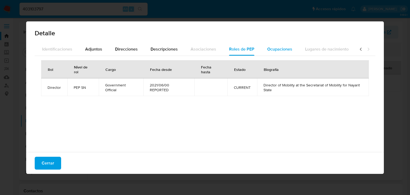
click at [280, 47] on span "Ocupaciones" at bounding box center [279, 49] width 25 height 6
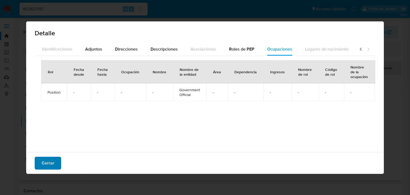
click at [52, 158] on span "Cerrar" at bounding box center [48, 163] width 13 height 12
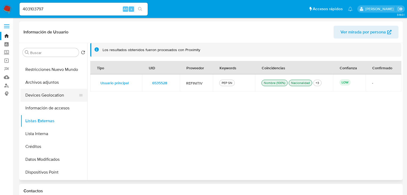
click at [56, 100] on button "Devices Geolocation" at bounding box center [52, 95] width 62 height 13
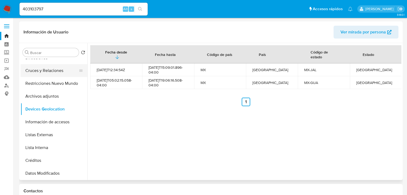
scroll to position [64, 0]
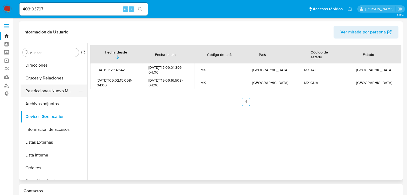
click at [50, 89] on button "Restricciones Nuevo Mundo" at bounding box center [52, 90] width 62 height 13
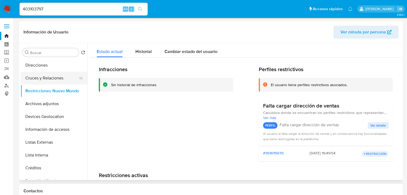
click at [43, 77] on button "Cruces y Relaciones" at bounding box center [52, 78] width 62 height 13
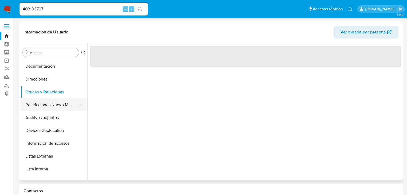
scroll to position [43, 0]
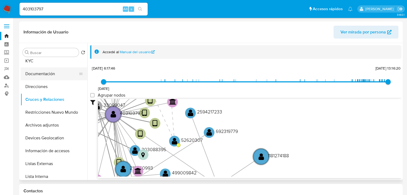
click at [49, 76] on button "Documentación" at bounding box center [52, 73] width 62 height 13
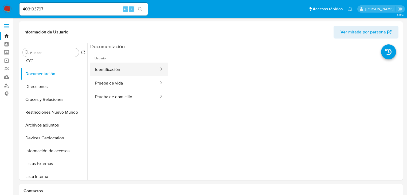
click at [122, 69] on button "Identificación" at bounding box center [124, 69] width 69 height 14
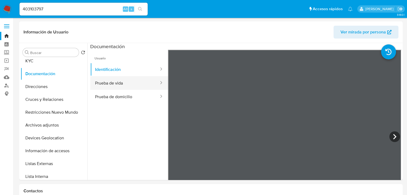
click at [120, 87] on button "Prueba de vida" at bounding box center [124, 83] width 69 height 14
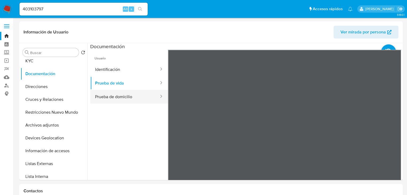
click at [119, 96] on button "Prueba de domicilio" at bounding box center [124, 97] width 69 height 14
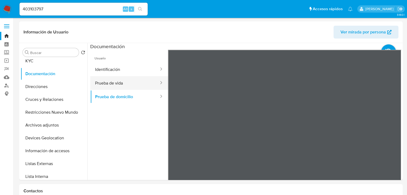
click at [117, 83] on button "Prueba de vida" at bounding box center [124, 83] width 69 height 14
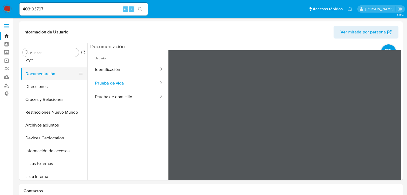
click at [38, 78] on button "Documentación" at bounding box center [52, 73] width 62 height 13
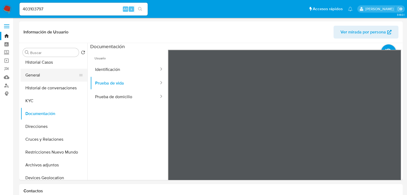
scroll to position [0, 0]
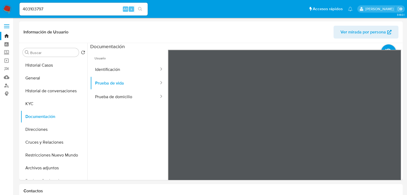
drag, startPoint x: 33, startPoint y: 109, endPoint x: 87, endPoint y: 103, distance: 54.5
click at [34, 109] on button "KYC" at bounding box center [54, 103] width 67 height 13
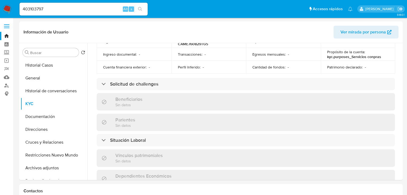
scroll to position [320, 0]
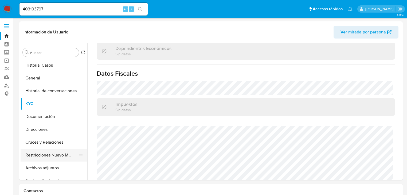
click at [47, 158] on button "Restricciones Nuevo Mundo" at bounding box center [52, 154] width 62 height 13
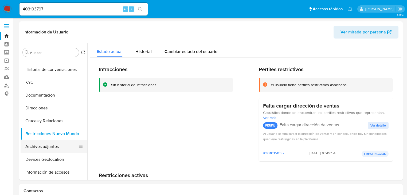
scroll to position [43, 0]
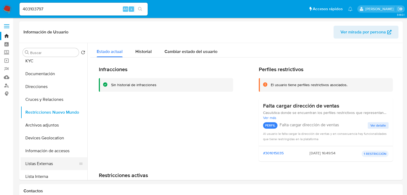
click at [43, 164] on button "Listas Externas" at bounding box center [52, 163] width 62 height 13
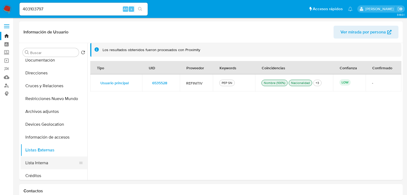
scroll to position [64, 0]
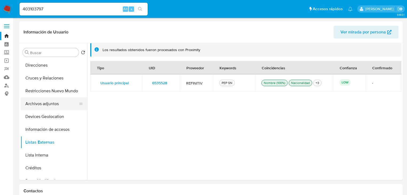
click at [57, 97] on button "Archivos adjuntos" at bounding box center [52, 103] width 62 height 13
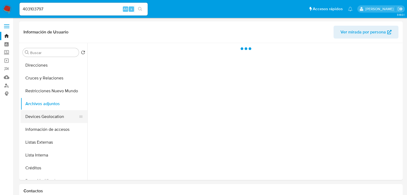
click at [50, 119] on button "Devices Geolocation" at bounding box center [52, 116] width 62 height 13
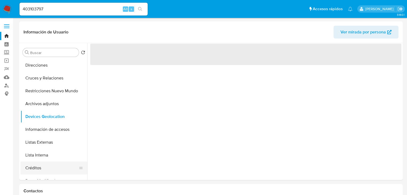
click at [37, 167] on button "Créditos" at bounding box center [52, 167] width 62 height 13
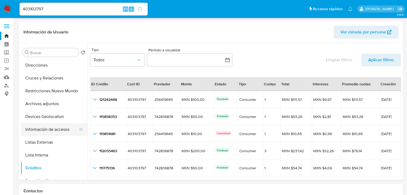
click at [55, 131] on button "Información de accesos" at bounding box center [52, 129] width 62 height 13
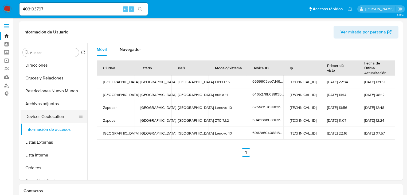
click at [57, 119] on button "Devices Geolocation" at bounding box center [52, 116] width 62 height 13
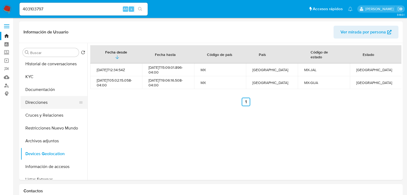
scroll to position [21, 0]
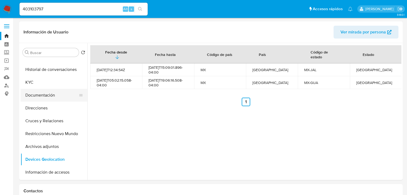
click at [46, 95] on button "Documentación" at bounding box center [52, 95] width 62 height 13
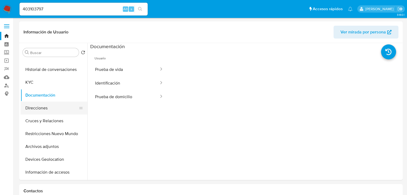
click at [41, 112] on button "Direcciones" at bounding box center [52, 107] width 62 height 13
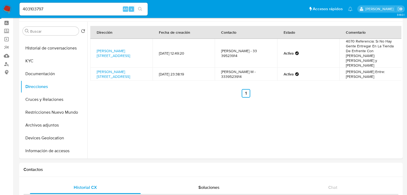
click at [5, 7] on img at bounding box center [7, 9] width 9 height 9
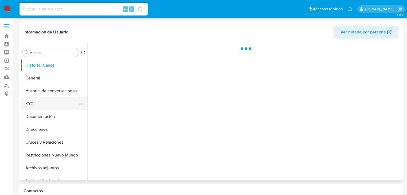
click at [37, 107] on button "KYC" at bounding box center [52, 103] width 62 height 13
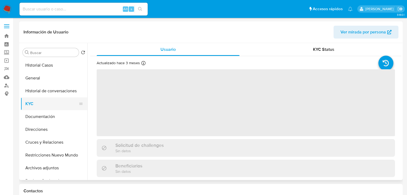
select select "10"
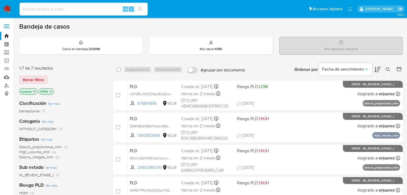
click at [40, 10] on input at bounding box center [83, 9] width 128 height 7
paste input "2530883041"
type input "2530883041"
drag, startPoint x: 138, startPoint y: 9, endPoint x: 130, endPoint y: 6, distance: 9.3
click at [137, 9] on button "search-icon" at bounding box center [140, 8] width 11 height 7
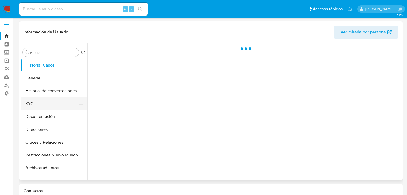
select select "10"
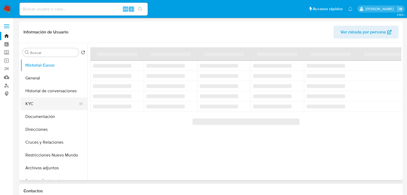
click at [38, 103] on button "KYC" at bounding box center [52, 103] width 62 height 13
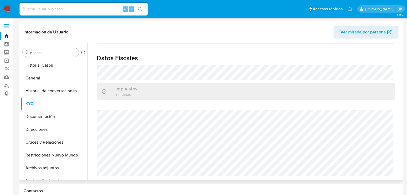
scroll to position [337, 0]
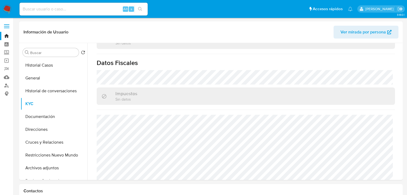
click at [4, 7] on img at bounding box center [7, 9] width 9 height 9
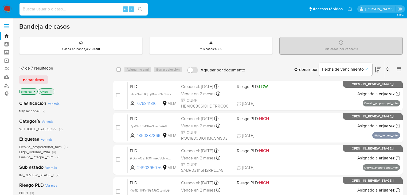
click at [68, 6] on input at bounding box center [83, 9] width 128 height 7
paste input "403103797"
type input "403103797"
click at [142, 8] on icon "search-icon" at bounding box center [140, 9] width 4 height 4
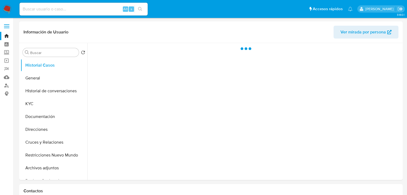
select select "10"
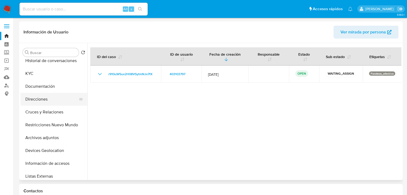
scroll to position [21, 0]
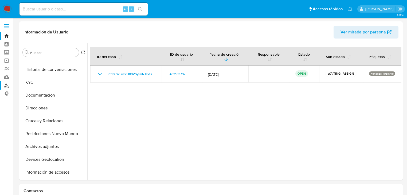
drag, startPoint x: 32, startPoint y: 84, endPoint x: 5, endPoint y: 86, distance: 26.5
click at [30, 84] on button "KYC" at bounding box center [54, 82] width 67 height 13
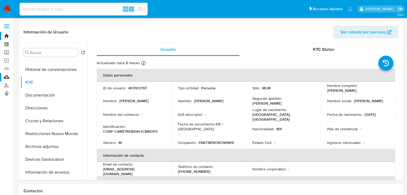
click at [5, 76] on link "Mulan" at bounding box center [32, 77] width 64 height 8
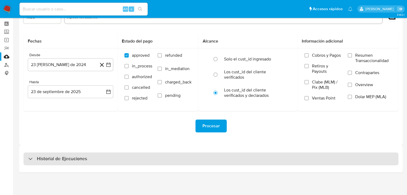
click at [65, 153] on div "Historial de Ejecuciones" at bounding box center [210, 158] width 375 height 13
select select "10"
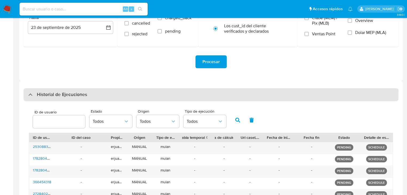
click at [26, 93] on div "Historial de Ejecuciones" at bounding box center [210, 94] width 375 height 13
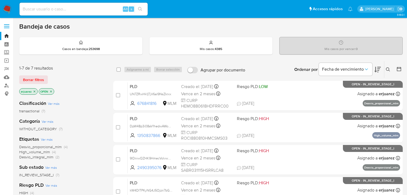
click at [65, 8] on input at bounding box center [83, 9] width 128 height 7
paste input "403103797"
type input "403103797"
click at [139, 5] on button "search-icon" at bounding box center [140, 8] width 11 height 7
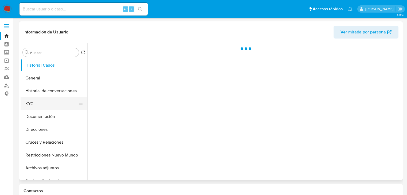
select select "10"
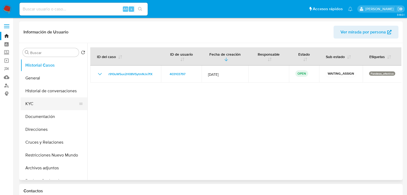
click at [30, 104] on button "KYC" at bounding box center [52, 103] width 62 height 13
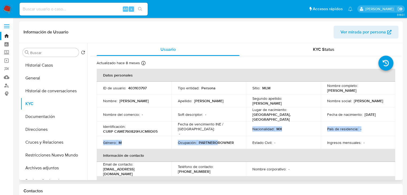
drag, startPoint x: 190, startPoint y: 136, endPoint x: 215, endPoint y: 143, distance: 25.8
click at [215, 143] on tbody "ID de usuario : 403103797 Tipo entidad : Persona Sitio : MLM Nombre completo : …" at bounding box center [246, 114] width 298 height 67
drag, startPoint x: 48, startPoint y: 115, endPoint x: 100, endPoint y: 106, distance: 52.3
click at [48, 115] on button "Documentación" at bounding box center [54, 116] width 67 height 13
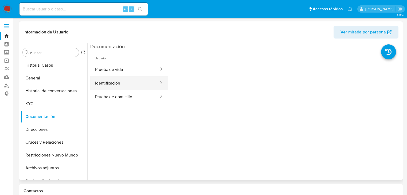
click at [121, 82] on button "Identificación" at bounding box center [124, 83] width 69 height 14
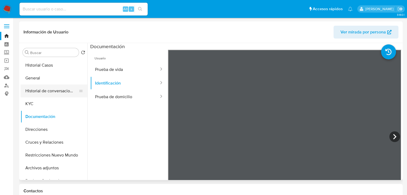
drag, startPoint x: 32, startPoint y: 100, endPoint x: 79, endPoint y: 94, distance: 47.7
click at [34, 100] on button "KYC" at bounding box center [54, 103] width 67 height 13
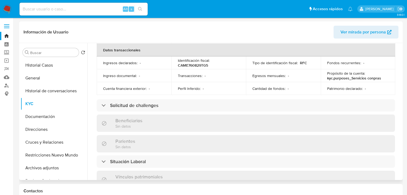
scroll to position [298, 0]
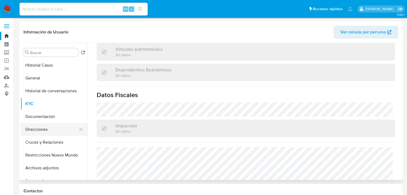
click at [42, 125] on button "Direcciones" at bounding box center [52, 129] width 62 height 13
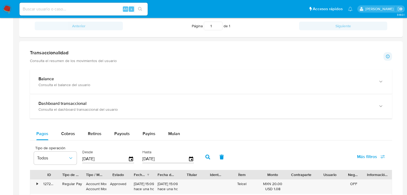
scroll to position [192, 0]
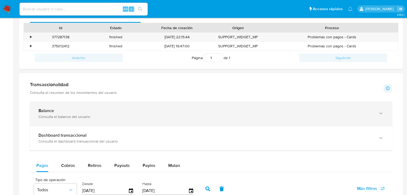
drag, startPoint x: 62, startPoint y: 114, endPoint x: 65, endPoint y: 112, distance: 3.4
click at [63, 114] on div "Consulta el balance del usuario" at bounding box center [205, 116] width 334 height 5
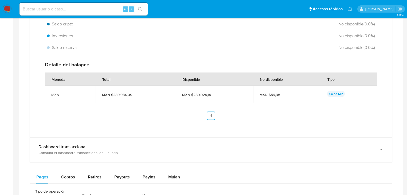
scroll to position [320, 0]
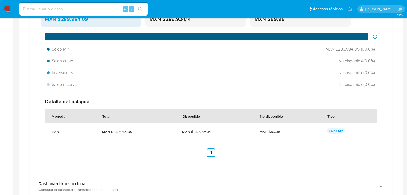
drag, startPoint x: 59, startPoint y: 185, endPoint x: 68, endPoint y: 173, distance: 15.1
click at [61, 184] on b "Dashboard transaccional" at bounding box center [62, 183] width 48 height 6
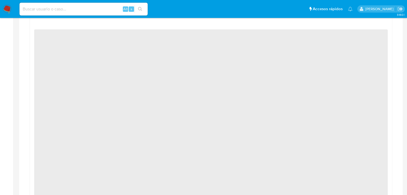
scroll to position [470, 0]
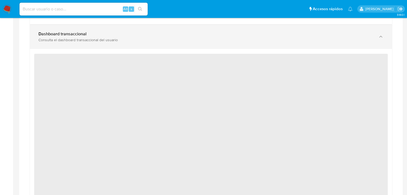
click at [109, 46] on div "Dashboard transaccional Consulta el dashboard transaccional del usuario" at bounding box center [211, 37] width 362 height 24
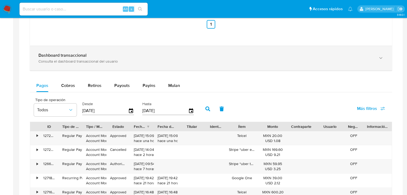
drag, startPoint x: 75, startPoint y: 41, endPoint x: 72, endPoint y: 59, distance: 19.0
click at [70, 63] on div "Consulta el dashboard transaccional del usuario" at bounding box center [205, 61] width 334 height 5
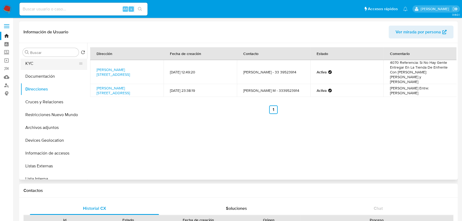
scroll to position [0, 0]
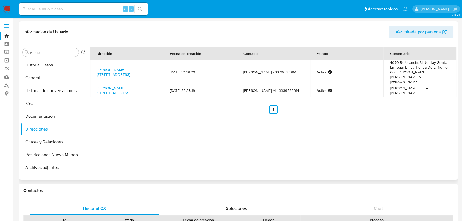
drag, startPoint x: 48, startPoint y: 117, endPoint x: 97, endPoint y: 110, distance: 49.4
click at [52, 118] on button "Documentación" at bounding box center [54, 116] width 67 height 13
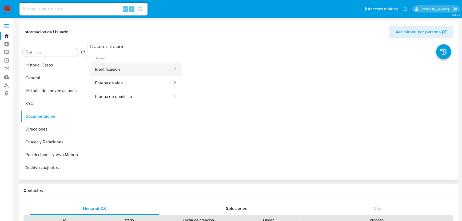
click at [116, 72] on button "Identificación" at bounding box center [131, 69] width 83 height 14
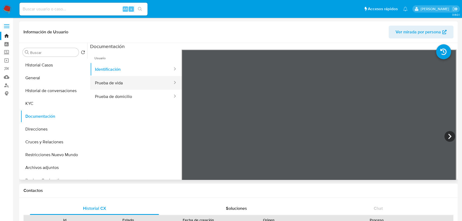
click at [139, 88] on button "Prueba de vida" at bounding box center [131, 83] width 83 height 14
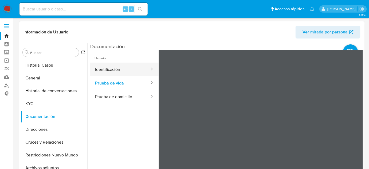
click at [111, 67] on button "Identificación" at bounding box center [120, 69] width 60 height 14
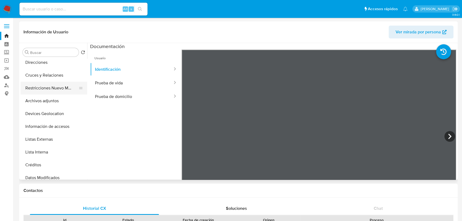
scroll to position [73, 0]
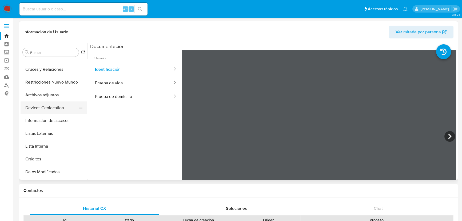
click at [48, 109] on button "Devices Geolocation" at bounding box center [52, 107] width 62 height 13
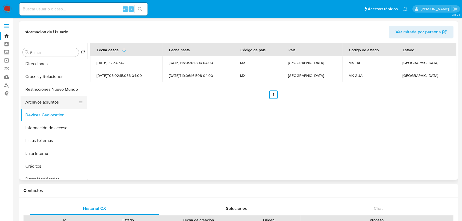
scroll to position [57, 0]
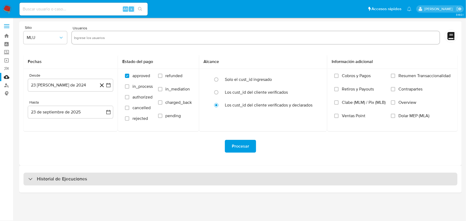
drag, startPoint x: 44, startPoint y: 187, endPoint x: 43, endPoint y: 182, distance: 4.6
click at [43, 186] on div "Historial de Ejecuciones" at bounding box center [240, 179] width 442 height 27
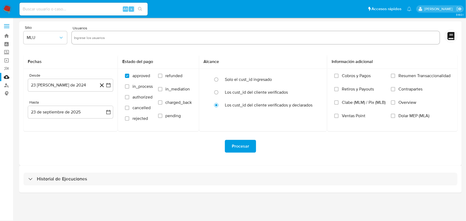
click at [45, 172] on div "Historial de Ejecuciones" at bounding box center [240, 179] width 442 height 27
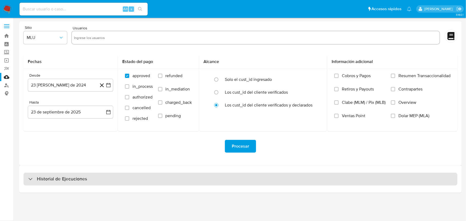
click at [32, 177] on div "Historial de Ejecuciones" at bounding box center [57, 179] width 59 height 6
select select "10"
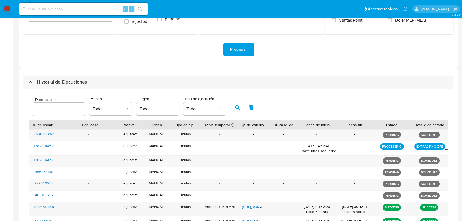
scroll to position [121, 0]
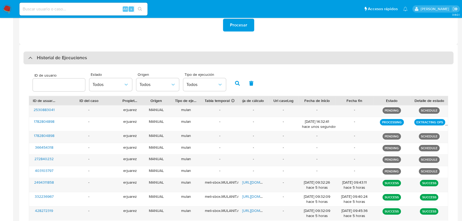
click at [29, 57] on div "Historial de Ejecuciones" at bounding box center [57, 58] width 59 height 6
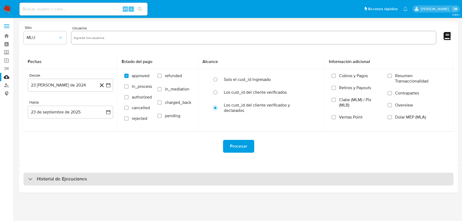
scroll to position [0, 0]
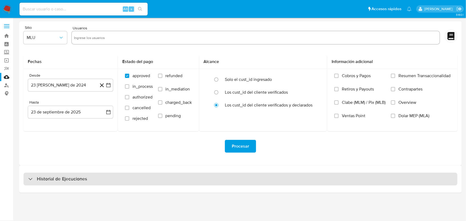
click at [31, 181] on div "Historial de Ejecuciones" at bounding box center [57, 179] width 59 height 6
select select "10"
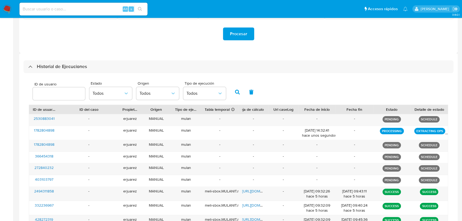
scroll to position [121, 0]
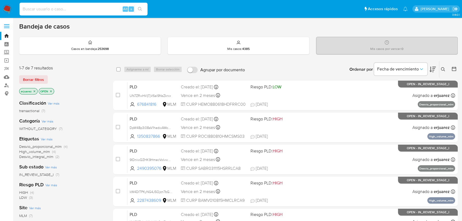
click at [64, 6] on input at bounding box center [83, 9] width 128 height 7
paste input "403103797"
type input "403103797"
click at [140, 7] on icon "search-icon" at bounding box center [140, 9] width 4 height 4
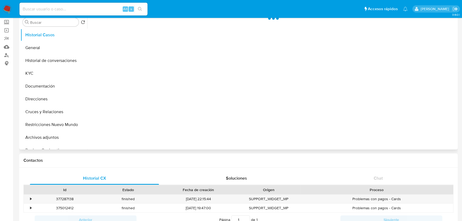
select select "10"
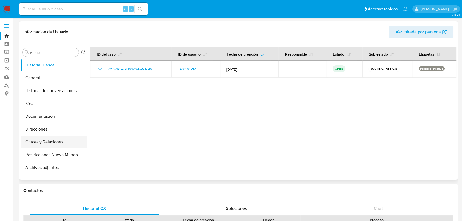
click at [58, 145] on button "Cruces y Relaciones" at bounding box center [52, 142] width 62 height 13
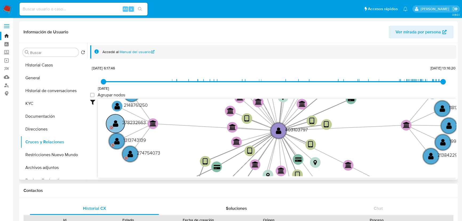
drag, startPoint x: 48, startPoint y: 131, endPoint x: 127, endPoint y: 119, distance: 79.6
click at [125, 120] on div "Buscar Volver al orden por defecto Historial Casos General Historial de convers…" at bounding box center [239, 111] width 436 height 137
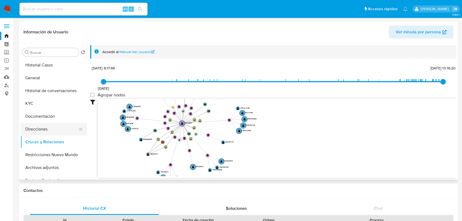
click at [47, 127] on button "Direcciones" at bounding box center [52, 129] width 62 height 13
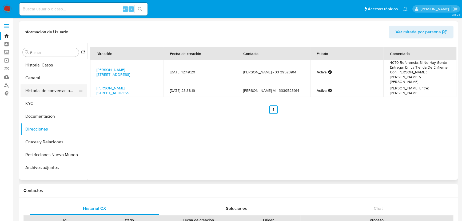
drag, startPoint x: 41, startPoint y: 107, endPoint x: 80, endPoint y: 93, distance: 41.9
click at [41, 106] on button "KYC" at bounding box center [54, 103] width 67 height 13
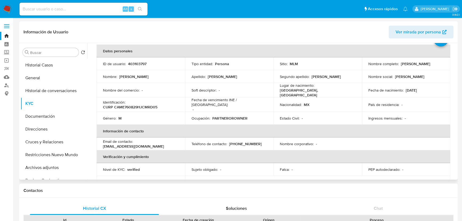
scroll to position [48, 0]
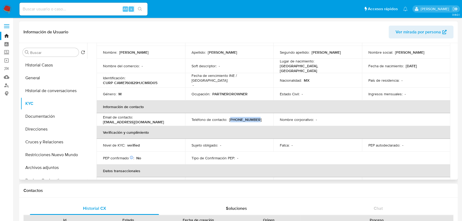
drag, startPoint x: 230, startPoint y: 115, endPoint x: 241, endPoint y: 117, distance: 11.1
click at [260, 117] on div "Teléfono de contacto : [PHONE_NUMBER]" at bounding box center [230, 119] width 76 height 5
drag, startPoint x: 237, startPoint y: 116, endPoint x: 233, endPoint y: 116, distance: 4.8
click at [237, 117] on p "[PHONE_NUMBER]" at bounding box center [245, 119] width 33 height 5
drag, startPoint x: 235, startPoint y: 118, endPoint x: 230, endPoint y: 116, distance: 5.9
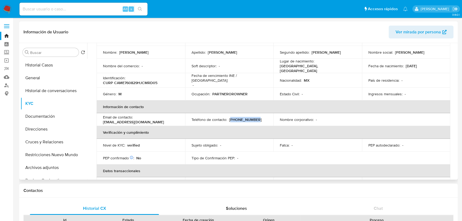
click at [235, 118] on p "[PHONE_NUMBER]" at bounding box center [245, 119] width 33 height 5
click at [229, 117] on p "[PHONE_NUMBER]" at bounding box center [245, 119] width 33 height 5
drag, startPoint x: 228, startPoint y: 116, endPoint x: 261, endPoint y: 116, distance: 32.8
click at [260, 117] on div "Teléfono de contacto : [PHONE_NUMBER]" at bounding box center [230, 119] width 76 height 5
copy p "[PHONE_NUMBER]"
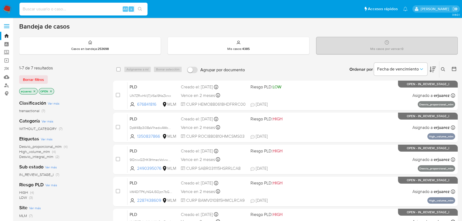
click at [78, 10] on input at bounding box center [83, 9] width 128 height 7
paste input "2530883041"
type input "2530883041"
click at [141, 9] on icon "search-icon" at bounding box center [140, 9] width 4 height 4
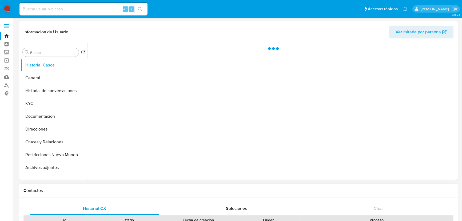
select select "10"
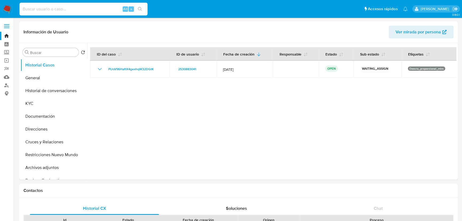
click at [92, 7] on input at bounding box center [83, 9] width 128 height 7
paste input "403103797"
type input "403103797"
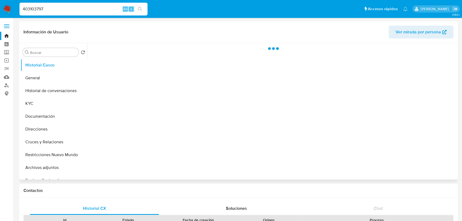
select select "10"
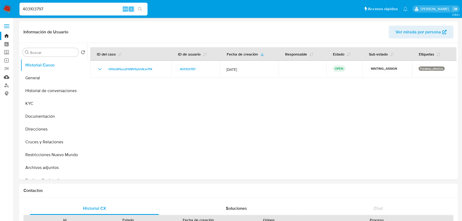
click at [5, 75] on link "Mulan" at bounding box center [32, 77] width 64 height 8
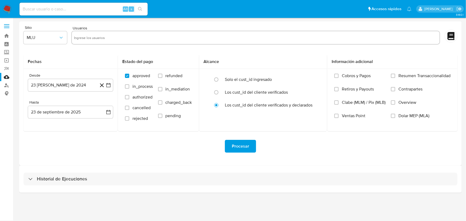
drag, startPoint x: 51, startPoint y: 184, endPoint x: 74, endPoint y: 162, distance: 31.3
click at [52, 184] on div "Historial de Ejecuciones" at bounding box center [240, 179] width 434 height 13
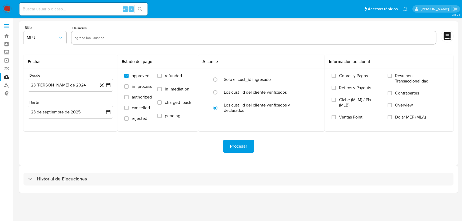
select select "10"
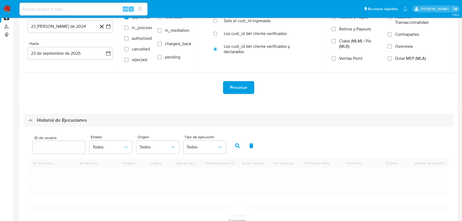
scroll to position [121, 0]
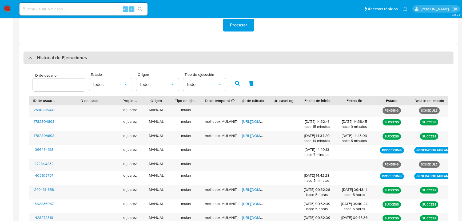
click at [28, 63] on div "Historial de Ejecuciones" at bounding box center [238, 58] width 430 height 13
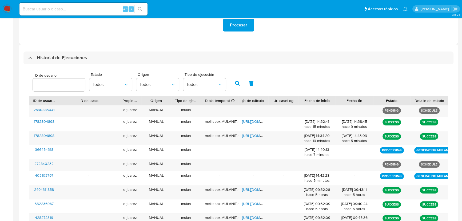
scroll to position [0, 0]
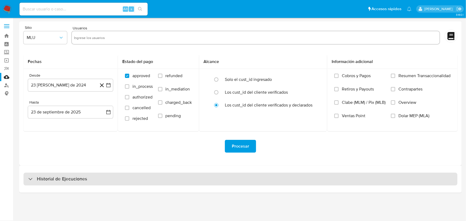
drag, startPoint x: 28, startPoint y: 178, endPoint x: 32, endPoint y: 174, distance: 5.9
click at [28, 178] on div "Historial de Ejecuciones" at bounding box center [240, 179] width 434 height 13
select select "10"
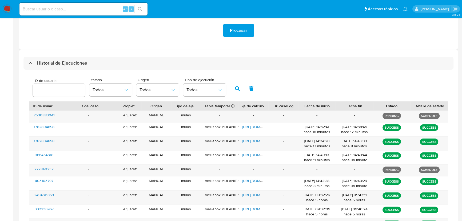
scroll to position [146, 0]
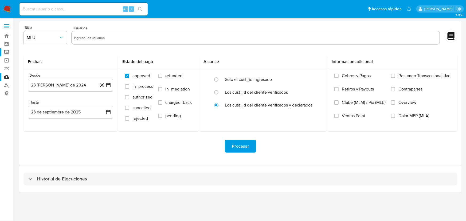
click at [6, 51] on label "Screening" at bounding box center [32, 52] width 64 height 8
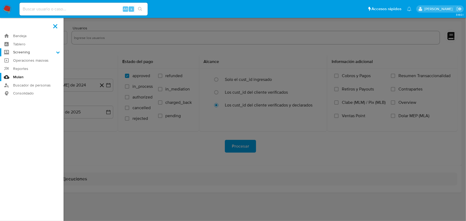
click at [0, 0] on input "Screening" at bounding box center [0, 0] width 0 height 0
click at [27, 74] on link "Herramientas" at bounding box center [32, 73] width 64 height 7
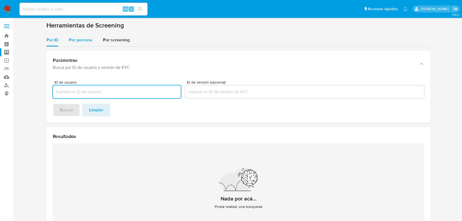
click at [81, 41] on span "Por persona" at bounding box center [80, 40] width 23 height 6
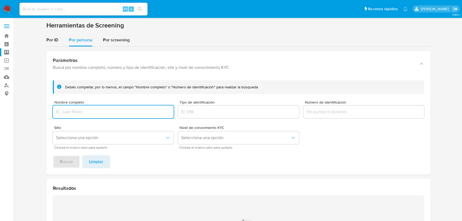
drag, startPoint x: 84, startPoint y: 109, endPoint x: 78, endPoint y: 139, distance: 30.9
click at [84, 109] on input "Nombre completo" at bounding box center [113, 111] width 121 height 7
type input "[PERSON_NAME] [PERSON_NAME]"
click at [76, 160] on button "Buscar" at bounding box center [66, 161] width 27 height 13
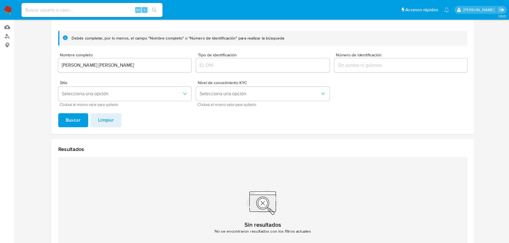
scroll to position [52, 0]
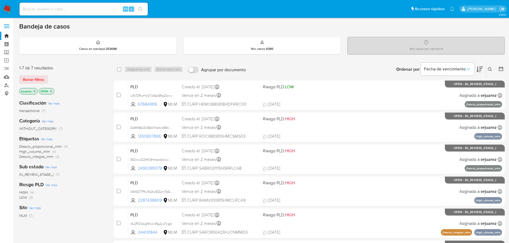
click at [68, 7] on input at bounding box center [83, 9] width 128 height 7
paste input "403103797"
type input "403103797"
click at [142, 8] on icon "search-icon" at bounding box center [140, 9] width 4 height 4
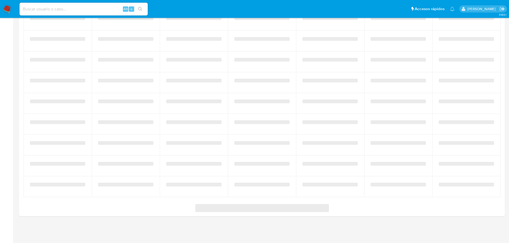
select select "10"
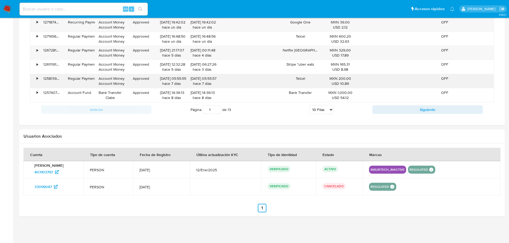
scroll to position [335, 0]
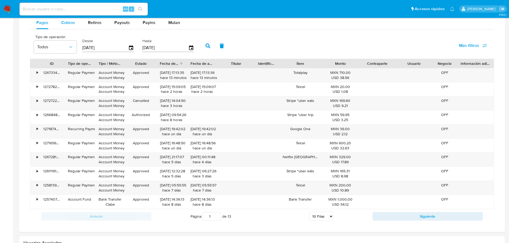
click at [74, 22] on span "Cobros" at bounding box center [68, 22] width 14 height 6
select select "10"
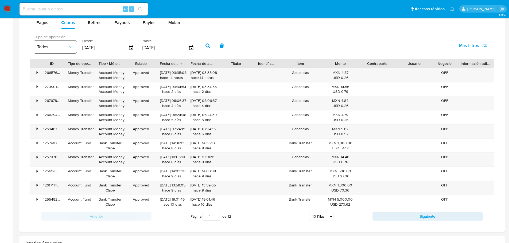
drag, startPoint x: 116, startPoint y: 49, endPoint x: 38, endPoint y: 45, distance: 78.4
click at [38, 45] on div "Tipo de operación Todos Desde [DATE] Hasta [DATE]" at bounding box center [115, 45] width 168 height 21
type input "0_/__/____"
type input "[DATE]"
click at [194, 41] on label "Hasta" at bounding box center [168, 40] width 52 height 5
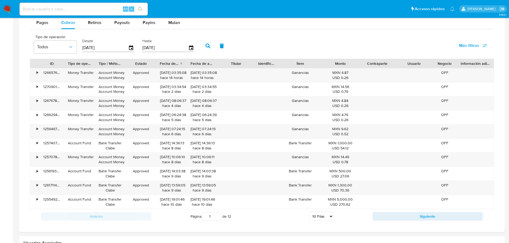
click at [208, 46] on icon "button" at bounding box center [207, 46] width 5 height 5
click at [407, 220] on button "Siguiente" at bounding box center [427, 216] width 110 height 9
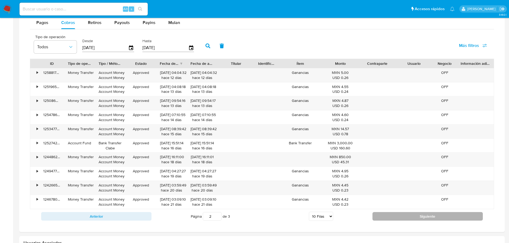
click at [403, 217] on button "Siguiente" at bounding box center [427, 216] width 110 height 9
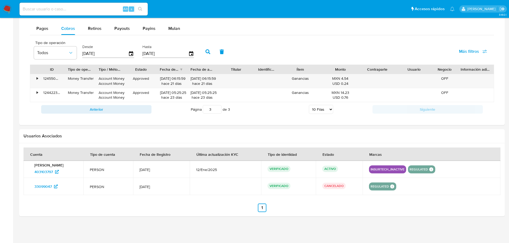
scroll to position [329, 0]
click at [144, 107] on button "Anterior" at bounding box center [96, 109] width 110 height 9
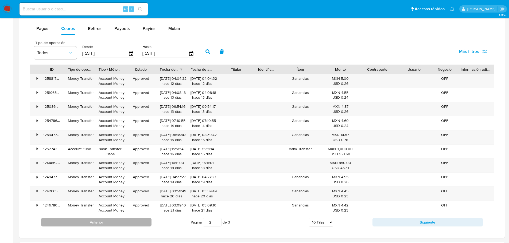
click at [137, 224] on button "Anterior" at bounding box center [96, 222] width 110 height 9
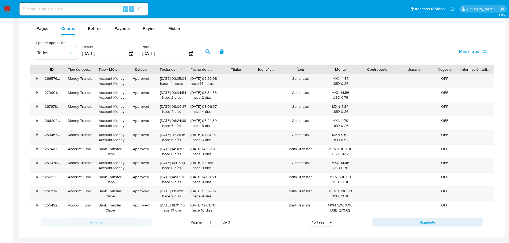
click at [387, 217] on div "Anterior Página 1 de 3 5 [PERSON_NAME] 10 [PERSON_NAME] 20 [PERSON_NAME] 25 [PE…" at bounding box center [262, 222] width 464 height 14
click at [387, 220] on button "Siguiente" at bounding box center [427, 222] width 110 height 9
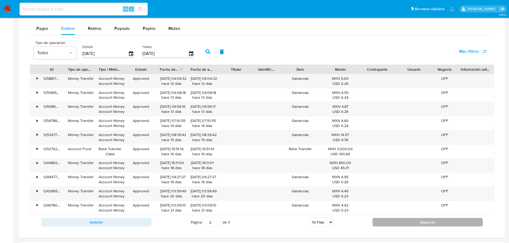
click at [387, 220] on button "Siguiente" at bounding box center [427, 222] width 110 height 9
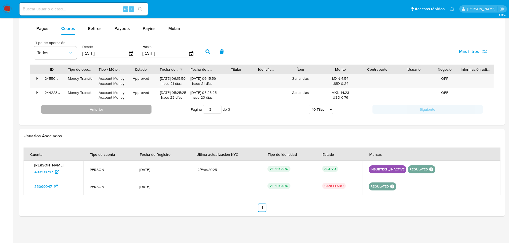
click at [137, 110] on button "Anterior" at bounding box center [96, 109] width 110 height 9
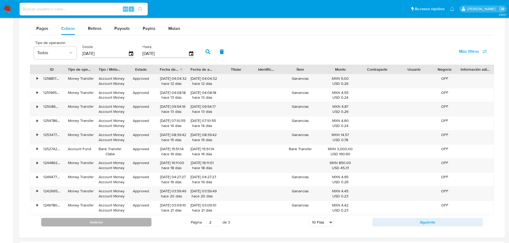
click at [127, 219] on div "ID Tipo de operación Tipo / Método Estado Fecha de creación Fecha de aprobación…" at bounding box center [262, 147] width 464 height 165
click at [127, 225] on button "Anterior" at bounding box center [96, 222] width 110 height 9
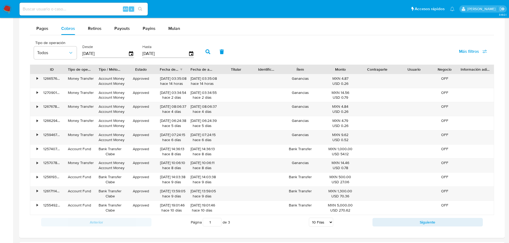
click at [251, 229] on div "Anterior Página 1 de 3 5 [PERSON_NAME] 10 [PERSON_NAME] 20 [PERSON_NAME] 25 [PE…" at bounding box center [262, 222] width 464 height 14
click at [416, 219] on button "Siguiente" at bounding box center [427, 222] width 110 height 9
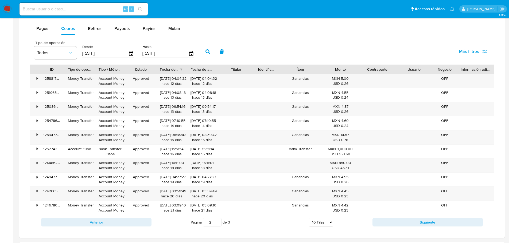
drag, startPoint x: 405, startPoint y: 223, endPoint x: 374, endPoint y: 218, distance: 31.1
click at [404, 223] on button "Siguiente" at bounding box center [427, 222] width 110 height 9
type input "3"
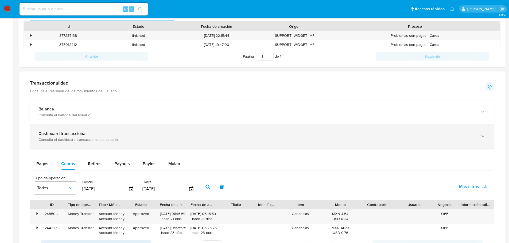
scroll to position [115, 0]
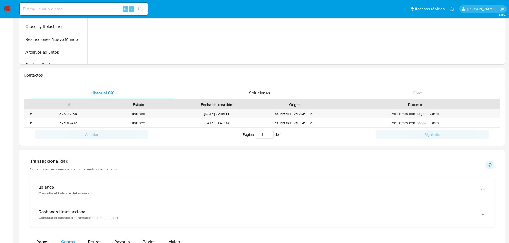
drag, startPoint x: 11, startPoint y: 10, endPoint x: 2, endPoint y: 12, distance: 9.0
click at [10, 10] on img at bounding box center [7, 9] width 9 height 9
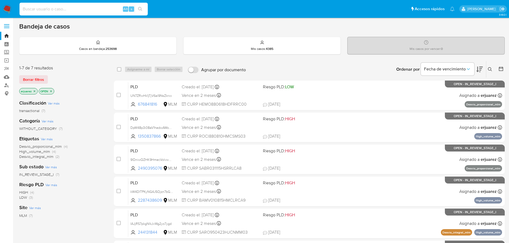
drag, startPoint x: 78, startPoint y: 6, endPoint x: 112, endPoint y: 11, distance: 34.5
click at [78, 6] on input at bounding box center [83, 9] width 128 height 7
paste input "2530883041"
type input "2530883041"
click at [142, 6] on button "search-icon" at bounding box center [140, 8] width 11 height 7
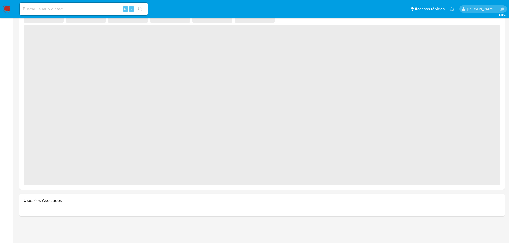
select select "10"
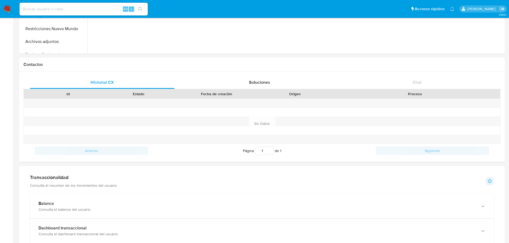
scroll to position [238, 0]
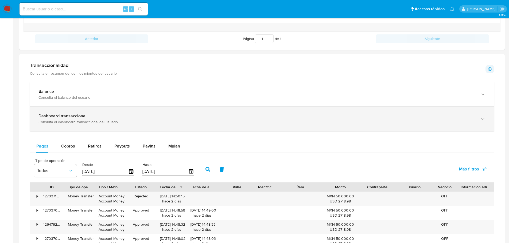
click at [79, 129] on div "Dashboard transaccional Consulta el dashboard transaccional del usuario" at bounding box center [262, 119] width 464 height 24
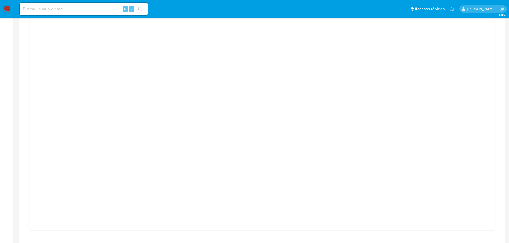
scroll to position [398, 0]
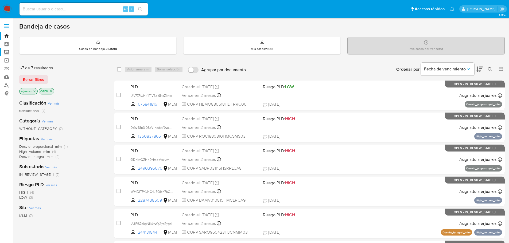
click at [10, 52] on label "Screening" at bounding box center [32, 52] width 64 height 8
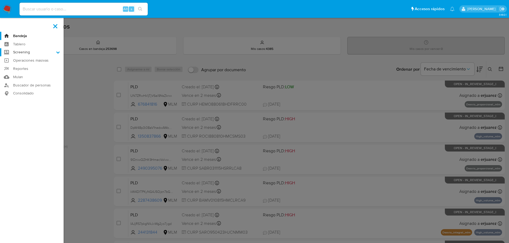
click at [0, 0] on input "Screening" at bounding box center [0, 0] width 0 height 0
click at [29, 73] on link "Herramientas" at bounding box center [32, 73] width 64 height 7
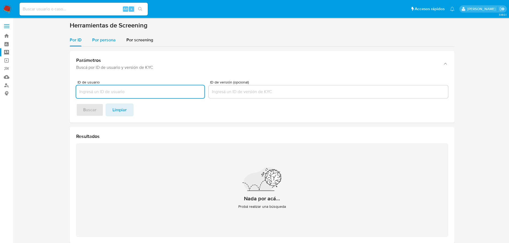
drag, startPoint x: 104, startPoint y: 41, endPoint x: 105, endPoint y: 44, distance: 3.1
click at [104, 41] on span "Por persona" at bounding box center [103, 40] width 23 height 6
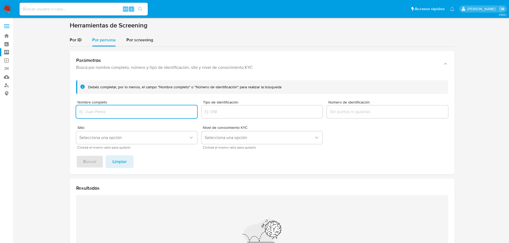
click at [102, 113] on input "Nombre completo" at bounding box center [136, 111] width 121 height 7
click at [89, 160] on span "Buscar" at bounding box center [89, 162] width 13 height 12
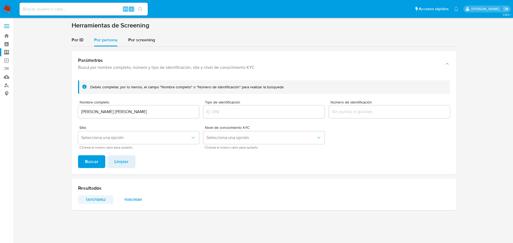
click at [96, 200] on span "1305758162" at bounding box center [96, 199] width 28 height 7
click at [128, 200] on span "159631684" at bounding box center [133, 199] width 28 height 7
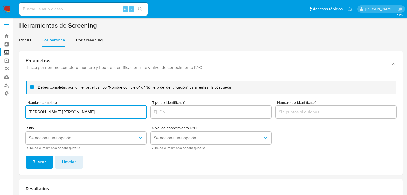
drag, startPoint x: 106, startPoint y: 114, endPoint x: 38, endPoint y: 110, distance: 68.5
click at [38, 110] on input "[PERSON_NAME] [PERSON_NAME]" at bounding box center [86, 111] width 121 height 7
drag, startPoint x: 81, startPoint y: 114, endPoint x: 19, endPoint y: 111, distance: 61.7
click at [18, 110] on main "3.160.1" at bounding box center [203, 118] width 407 height 237
click at [39, 159] on span "Buscar" at bounding box center [39, 162] width 13 height 12
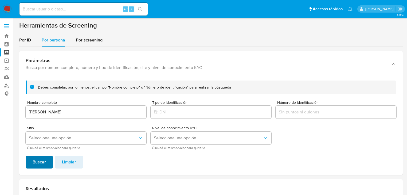
scroll to position [43, 0]
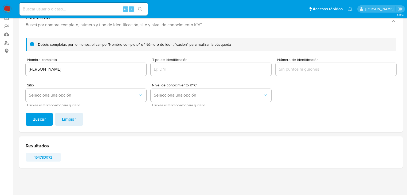
click at [44, 156] on span "164783072" at bounding box center [43, 156] width 28 height 7
drag, startPoint x: 81, startPoint y: 69, endPoint x: 2, endPoint y: 69, distance: 79.0
click at [2, 69] on section "Bandeja Tablero Screening Búsqueda en Listas Watchlist Herramientas Operaciones…" at bounding box center [203, 75] width 407 height 237
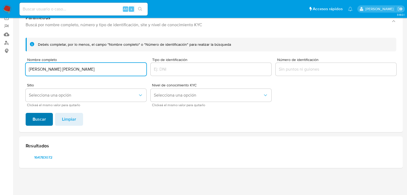
type input "[PERSON_NAME] [PERSON_NAME]"
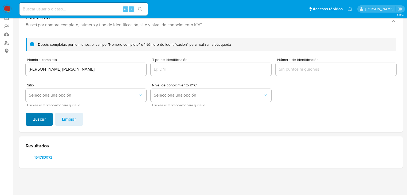
click at [45, 116] on span "Buscar" at bounding box center [39, 119] width 13 height 12
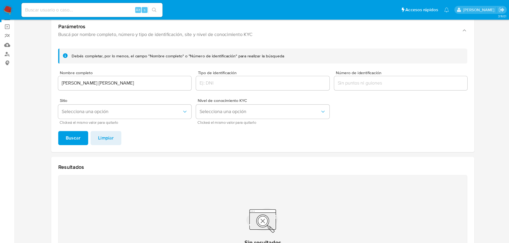
scroll to position [36, 0]
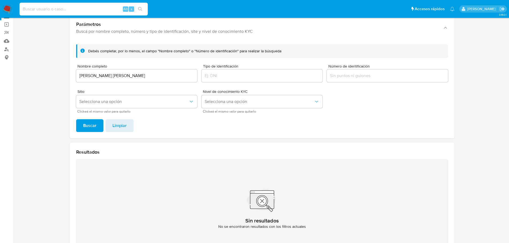
click at [79, 9] on input at bounding box center [83, 9] width 128 height 7
paste input "2530883041"
type input "2530883041"
drag, startPoint x: 139, startPoint y: 8, endPoint x: 127, endPoint y: 2, distance: 13.6
click at [139, 8] on icon "search-icon" at bounding box center [140, 9] width 4 height 4
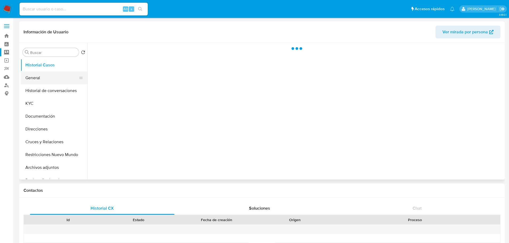
select select "10"
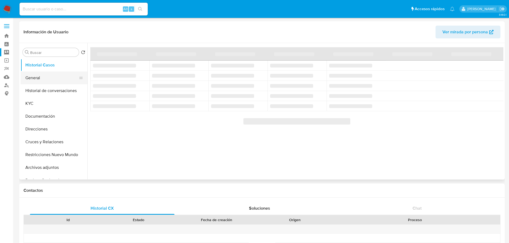
click at [39, 74] on button "General" at bounding box center [52, 78] width 62 height 13
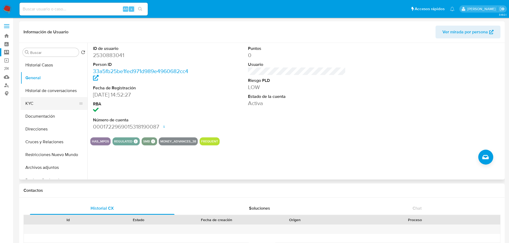
click at [39, 107] on button "KYC" at bounding box center [52, 103] width 62 height 13
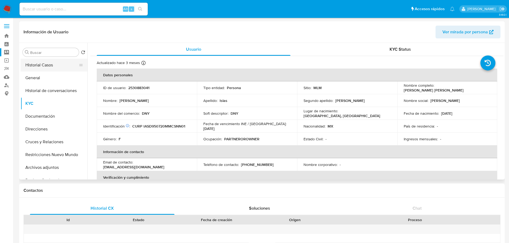
click at [39, 65] on button "Historial Casos" at bounding box center [52, 65] width 62 height 13
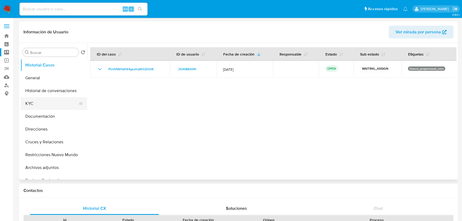
click at [37, 104] on button "KYC" at bounding box center [52, 103] width 62 height 13
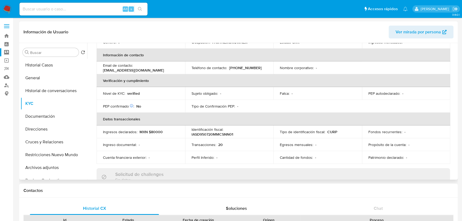
scroll to position [97, 0]
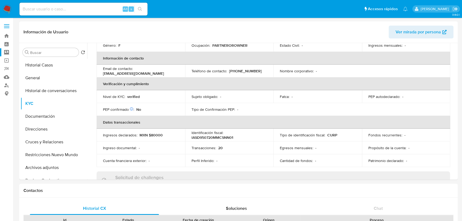
drag, startPoint x: 45, startPoint y: 10, endPoint x: 49, endPoint y: 12, distance: 4.5
click at [45, 10] on input at bounding box center [83, 9] width 128 height 7
paste input "420232369"
type input "420232369"
click at [136, 7] on button "search-icon" at bounding box center [140, 8] width 11 height 7
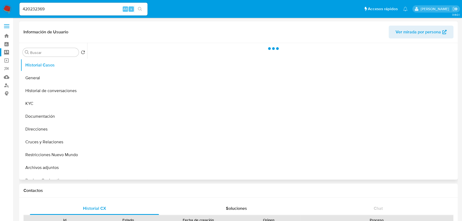
select select "10"
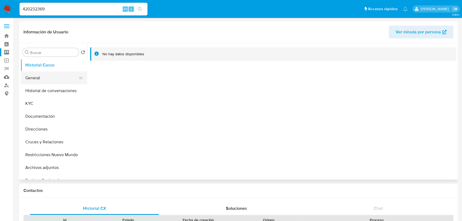
click at [40, 72] on button "General" at bounding box center [52, 78] width 62 height 13
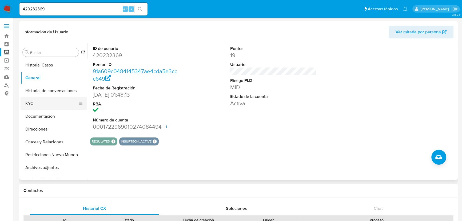
drag, startPoint x: 30, startPoint y: 105, endPoint x: 33, endPoint y: 105, distance: 2.9
click at [30, 105] on button "KYC" at bounding box center [52, 103] width 62 height 13
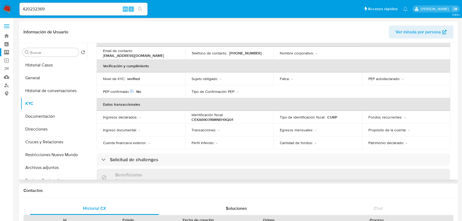
scroll to position [24, 0]
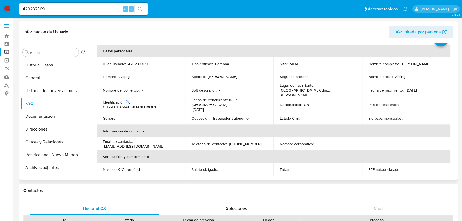
click at [330, 119] on td "Estado Civil : -" at bounding box center [318, 118] width 89 height 13
drag, startPoint x: 66, startPoint y: 93, endPoint x: 58, endPoint y: 97, distance: 9.0
click at [64, 94] on button "Historial de conversaciones" at bounding box center [54, 90] width 67 height 13
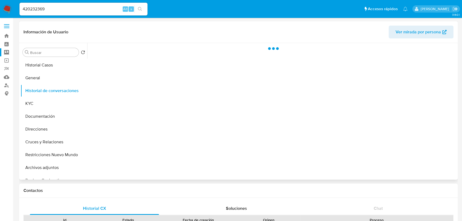
drag, startPoint x: 47, startPoint y: 116, endPoint x: 103, endPoint y: 72, distance: 71.6
click at [48, 116] on button "Documentación" at bounding box center [54, 116] width 67 height 13
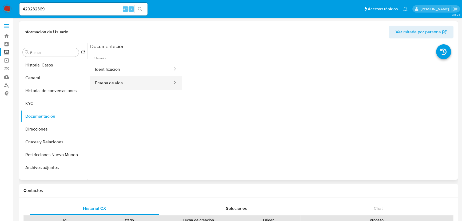
click at [111, 83] on button "Prueba de vida" at bounding box center [131, 83] width 83 height 14
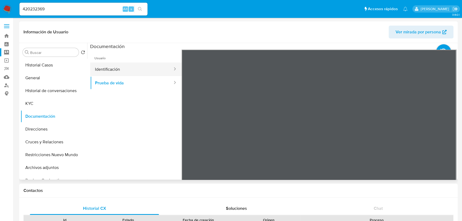
click at [131, 69] on button "Identificación" at bounding box center [131, 69] width 83 height 14
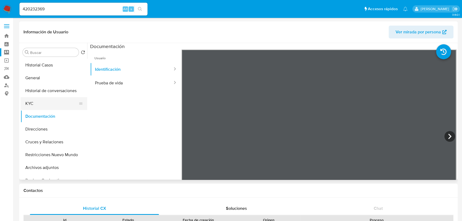
click at [36, 104] on button "KYC" at bounding box center [52, 103] width 62 height 13
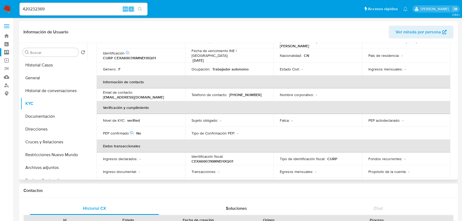
scroll to position [73, 0]
drag, startPoint x: 237, startPoint y: 92, endPoint x: 299, endPoint y: 69, distance: 65.6
click at [281, 92] on tr "Email de contacto : [EMAIL_ADDRESS][DOMAIN_NAME] Teléfono de contacto : [PHONE_…" at bounding box center [274, 95] width 354 height 13
copy tr "[PHONE_NUMBER] N"
click at [48, 131] on button "Direcciones" at bounding box center [52, 129] width 62 height 13
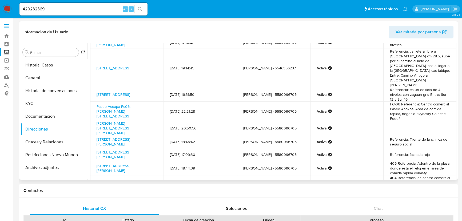
scroll to position [48, 0]
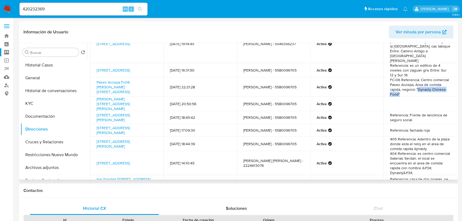
drag, startPoint x: 416, startPoint y: 80, endPoint x: 428, endPoint y: 86, distance: 13.0
click at [428, 86] on td "FC-06 Referencia: Centro comercial Paseo Acoxpa, Area de comida rapida, negocio…" at bounding box center [420, 86] width 73 height 19
click at [30, 101] on button "KYC" at bounding box center [52, 103] width 62 height 13
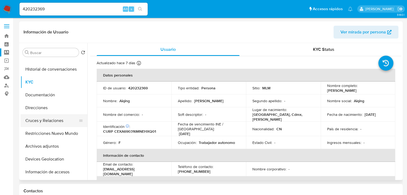
scroll to position [21, 0]
click at [41, 108] on button "Direcciones" at bounding box center [52, 107] width 62 height 13
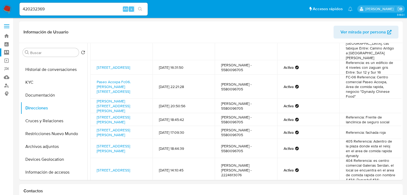
scroll to position [64, 0]
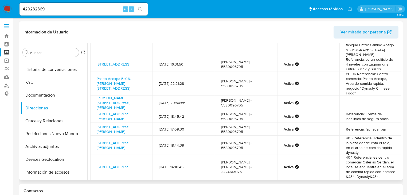
click at [360, 76] on td "FC-06 Referencia: Centro comercial Paseo Acoxpa, Area de comida rapida, negocio…" at bounding box center [370, 83] width 62 height 24
drag, startPoint x: 5, startPoint y: 8, endPoint x: 18, endPoint y: 1, distance: 15.2
click at [5, 8] on img at bounding box center [7, 9] width 9 height 9
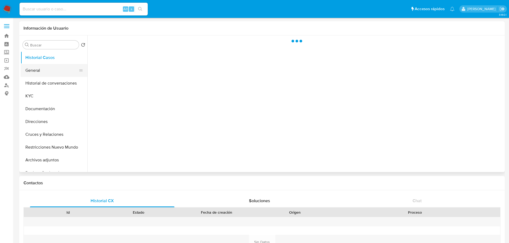
click at [35, 74] on button "General" at bounding box center [52, 70] width 62 height 13
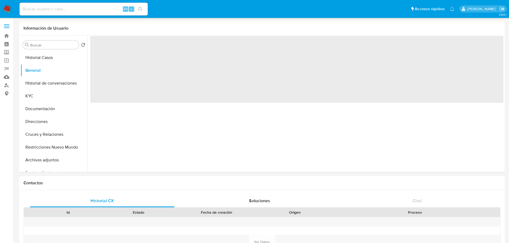
select select "10"
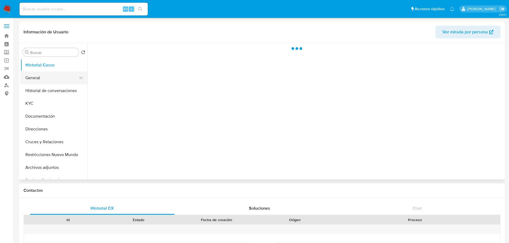
click at [47, 81] on button "General" at bounding box center [52, 78] width 62 height 13
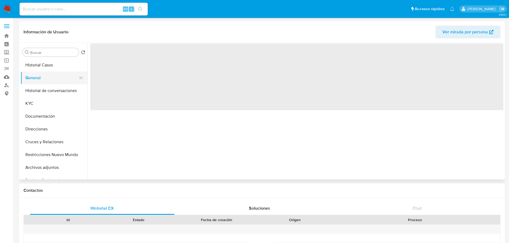
select select "10"
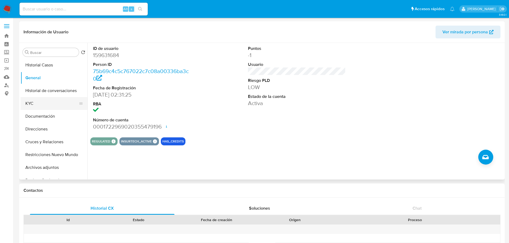
click at [29, 108] on button "KYC" at bounding box center [52, 103] width 62 height 13
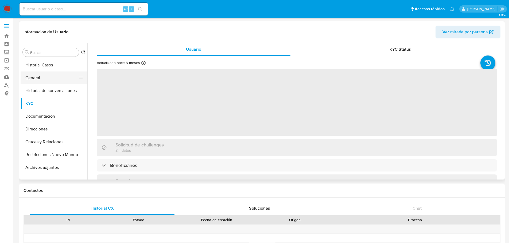
drag, startPoint x: 41, startPoint y: 81, endPoint x: 84, endPoint y: 63, distance: 47.3
click at [41, 81] on button "General" at bounding box center [52, 78] width 62 height 13
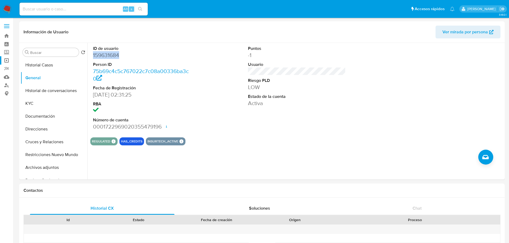
drag, startPoint x: 92, startPoint y: 56, endPoint x: 5, endPoint y: 62, distance: 87.3
click at [112, 55] on div "ID de usuario 159631684 Person ID 75b69c4c5c767022c7c08a00336ba3c0 Fecha de Reg…" at bounding box center [141, 88] width 103 height 90
copy dd "1596316"
drag, startPoint x: 124, startPoint y: 56, endPoint x: 77, endPoint y: 61, distance: 46.7
click at [86, 57] on div "Buscar Volver al orden por defecto Historial Casos General Historial de convers…" at bounding box center [262, 111] width 482 height 137
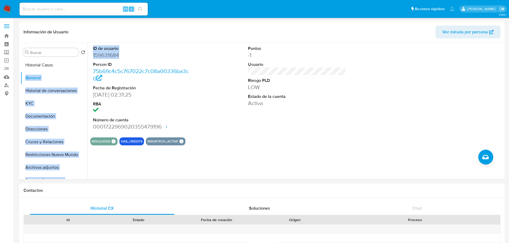
copy div "General Historial de conversaciones KYC Documentación Direcciones Cruces y Rela…"
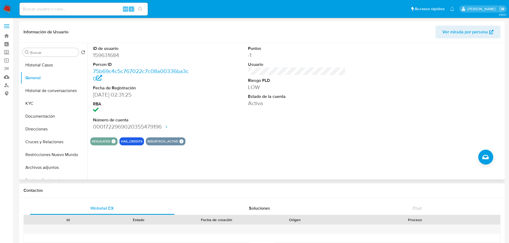
drag, startPoint x: 203, startPoint y: 78, endPoint x: 199, endPoint y: 78, distance: 3.7
click at [203, 78] on div "ID de usuario 159631684 Person ID 75b69c4c5c767022c7c08a00336ba3c0 Fecha de Reg…" at bounding box center [296, 88] width 413 height 90
drag, startPoint x: 127, startPoint y: 54, endPoint x: 92, endPoint y: 55, distance: 35.0
click at [92, 55] on div "ID de usuario 159631684 Person ID 75b69c4c5c767022c7c08a00336ba3c0 Fecha de Reg…" at bounding box center [141, 88] width 103 height 90
copy dd "159631684"
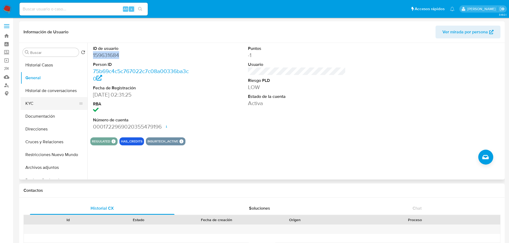
click at [35, 104] on button "KYC" at bounding box center [52, 103] width 62 height 13
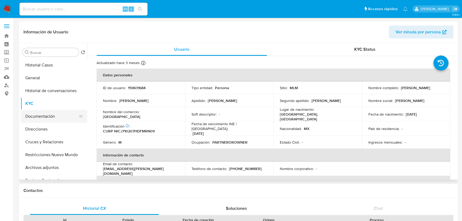
click at [52, 119] on button "Documentación" at bounding box center [52, 116] width 62 height 13
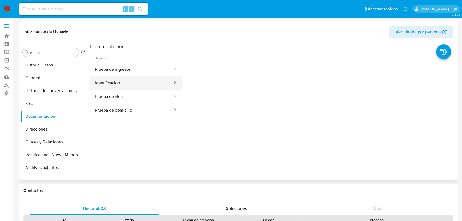
click at [128, 84] on button "Identificación" at bounding box center [131, 83] width 83 height 14
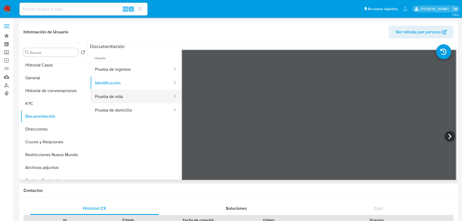
click at [126, 94] on button "Prueba de vida" at bounding box center [131, 97] width 83 height 14
drag, startPoint x: 128, startPoint y: 69, endPoint x: 178, endPoint y: 93, distance: 55.3
click at [128, 69] on button "Prueba de ingresos" at bounding box center [131, 69] width 83 height 14
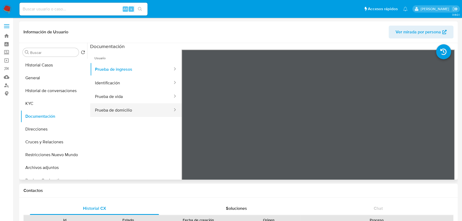
click at [128, 110] on button "Prueba de domicilio" at bounding box center [131, 110] width 83 height 14
drag, startPoint x: 27, startPoint y: 103, endPoint x: 36, endPoint y: 104, distance: 9.1
click at [36, 104] on button "KYC" at bounding box center [52, 103] width 62 height 13
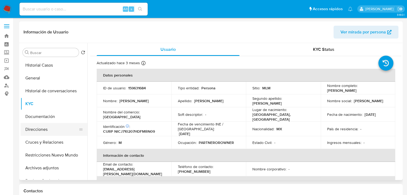
click at [48, 129] on button "Direcciones" at bounding box center [52, 129] width 62 height 13
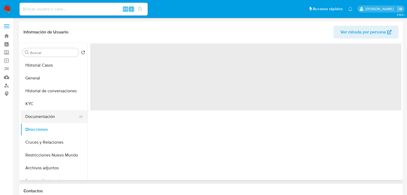
drag, startPoint x: 62, startPoint y: 117, endPoint x: 80, endPoint y: 113, distance: 17.5
click at [63, 117] on button "Documentación" at bounding box center [52, 116] width 62 height 13
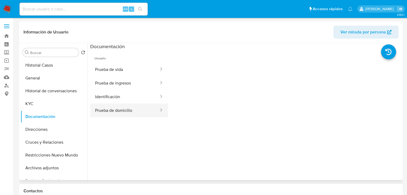
click at [112, 112] on button "Prueba de domicilio" at bounding box center [124, 110] width 69 height 14
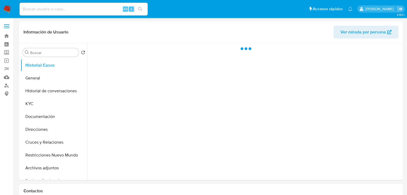
select select "10"
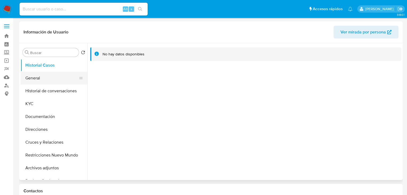
click at [39, 78] on button "General" at bounding box center [52, 78] width 62 height 13
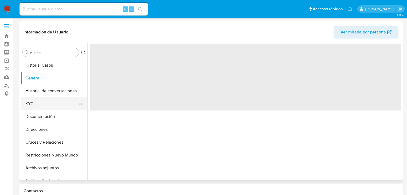
click at [39, 98] on button "KYC" at bounding box center [52, 103] width 62 height 13
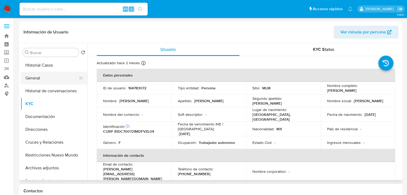
click at [46, 76] on button "General" at bounding box center [52, 78] width 62 height 13
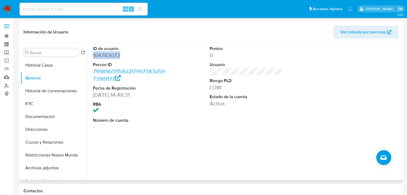
drag, startPoint x: 94, startPoint y: 54, endPoint x: 128, endPoint y: 54, distance: 33.9
click at [128, 54] on dd "164783072" at bounding box center [129, 55] width 72 height 7
copy dd "164783072"
click at [26, 105] on button "KYC" at bounding box center [52, 103] width 62 height 13
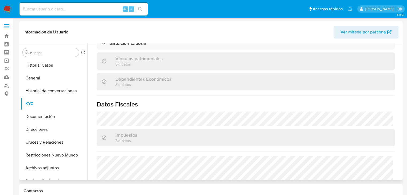
scroll to position [337, 0]
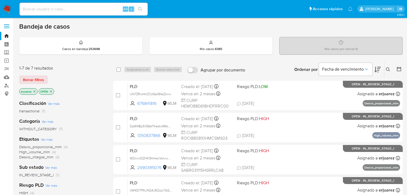
click at [7, 9] on img at bounding box center [7, 9] width 9 height 9
